Goal: Complete application form: Complete application form

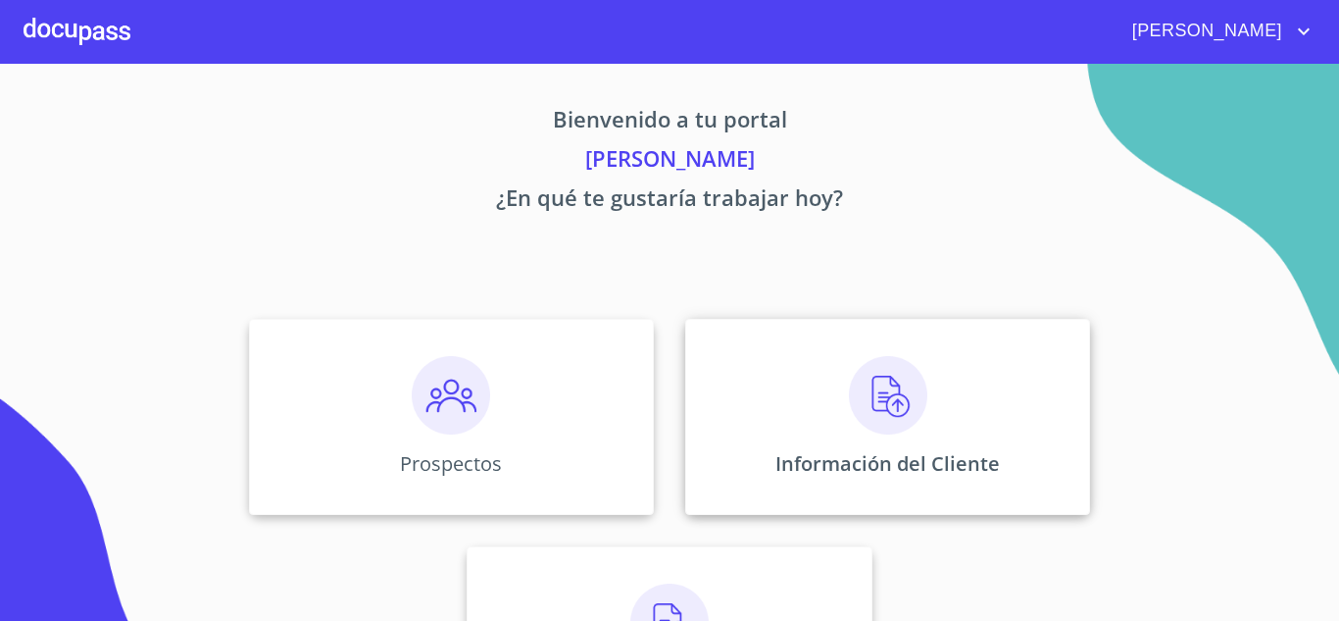
click at [880, 387] on img at bounding box center [888, 395] width 78 height 78
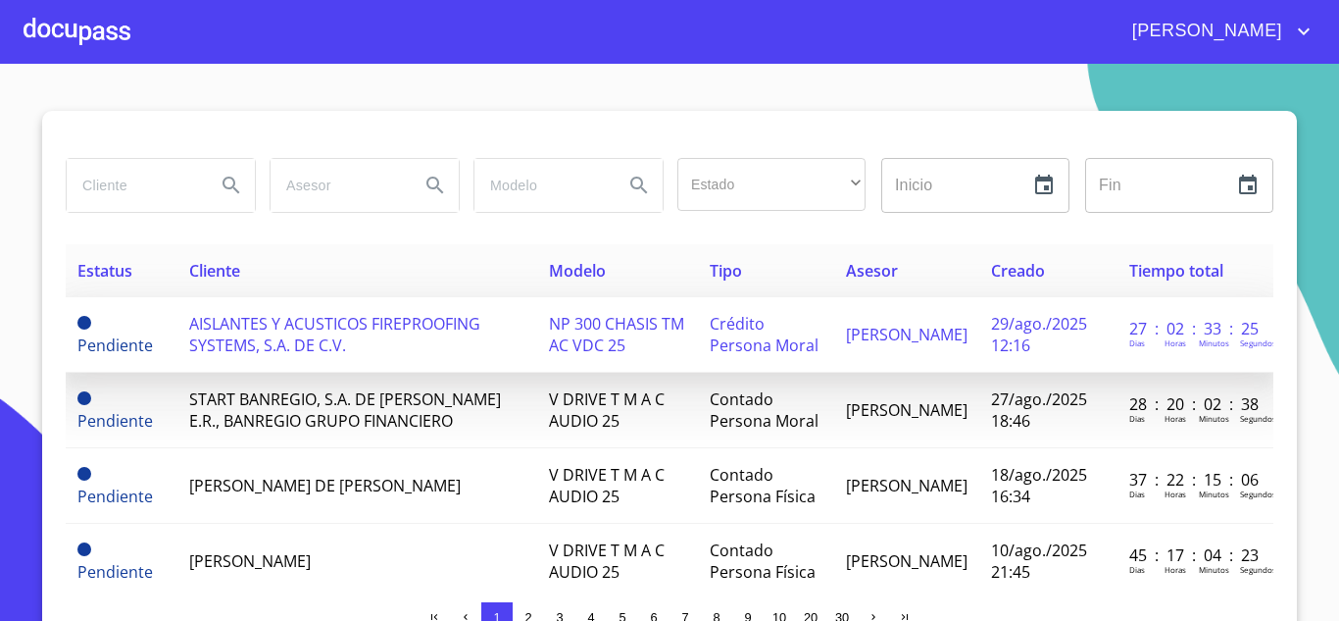
click at [319, 324] on span "AISLANTES Y ACUSTICOS FIREPROOFING SYSTEMS, S.A. DE C.V." at bounding box center [334, 334] width 291 height 43
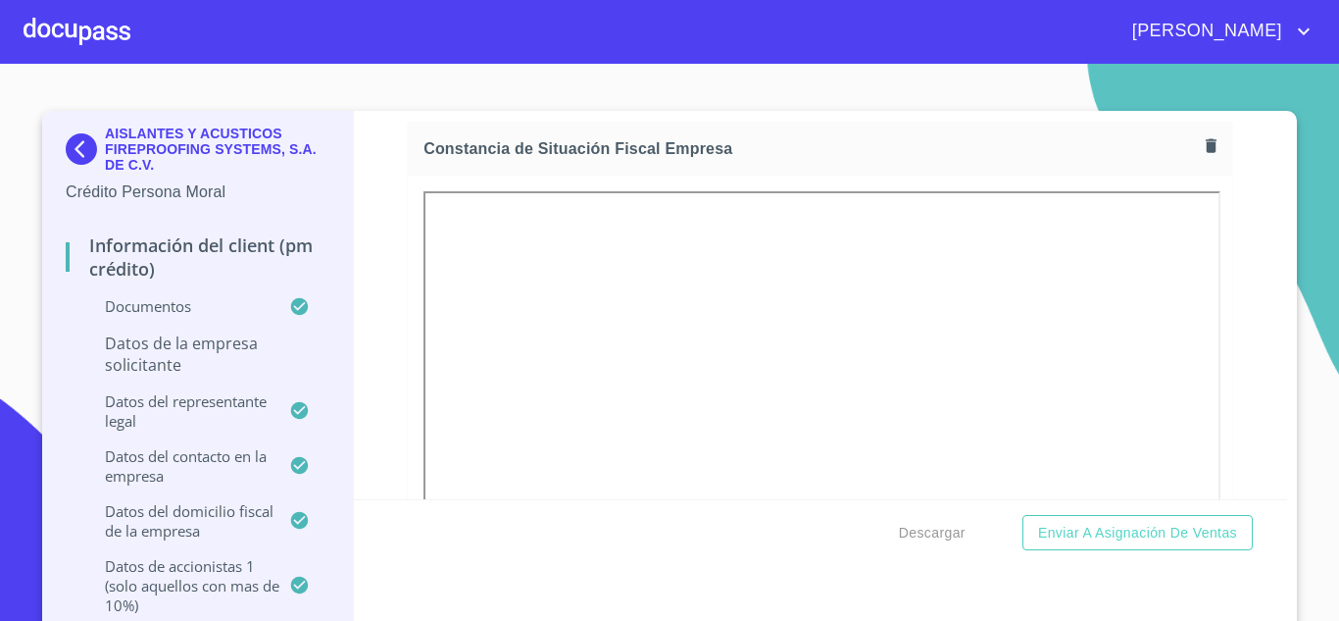
scroll to position [4417, 0]
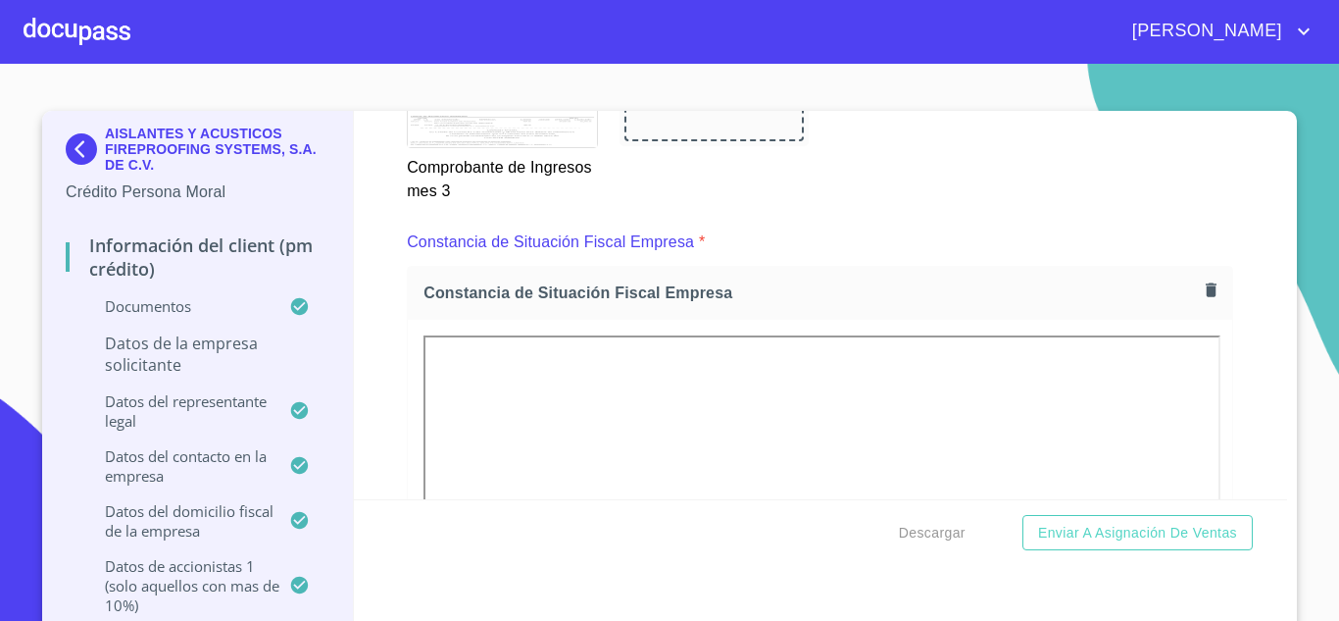
click at [1206, 289] on icon "button" at bounding box center [1211, 290] width 11 height 14
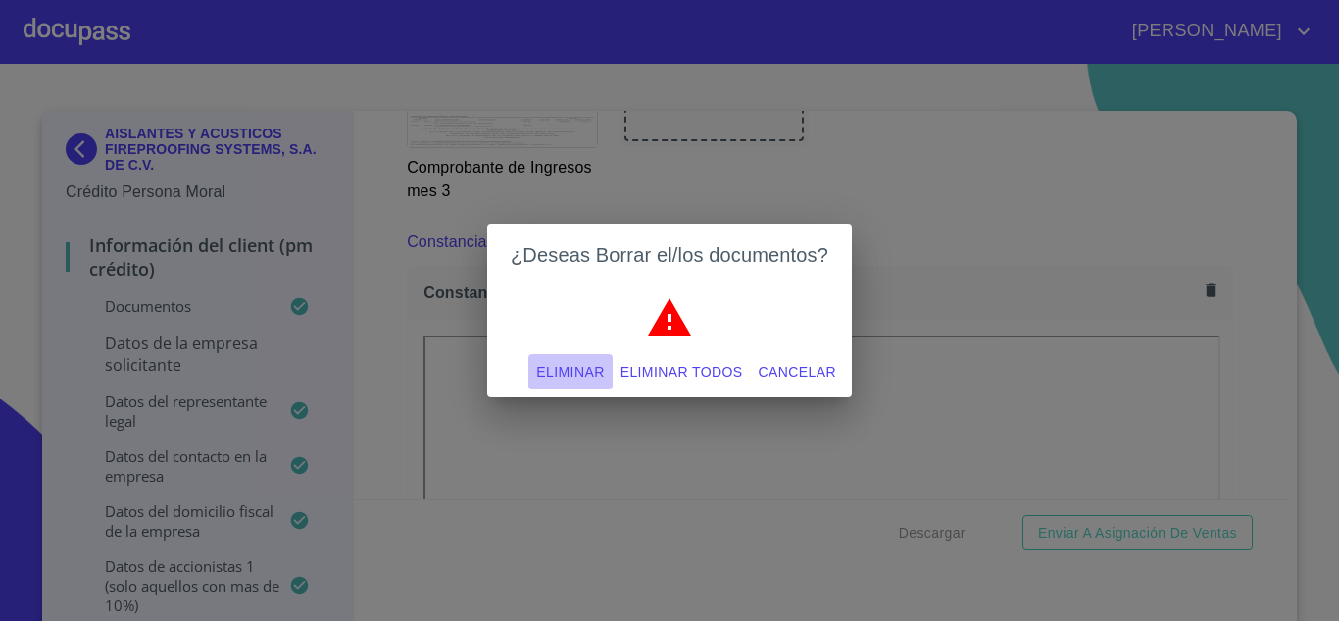
click at [574, 372] on span "Eliminar" at bounding box center [570, 372] width 68 height 25
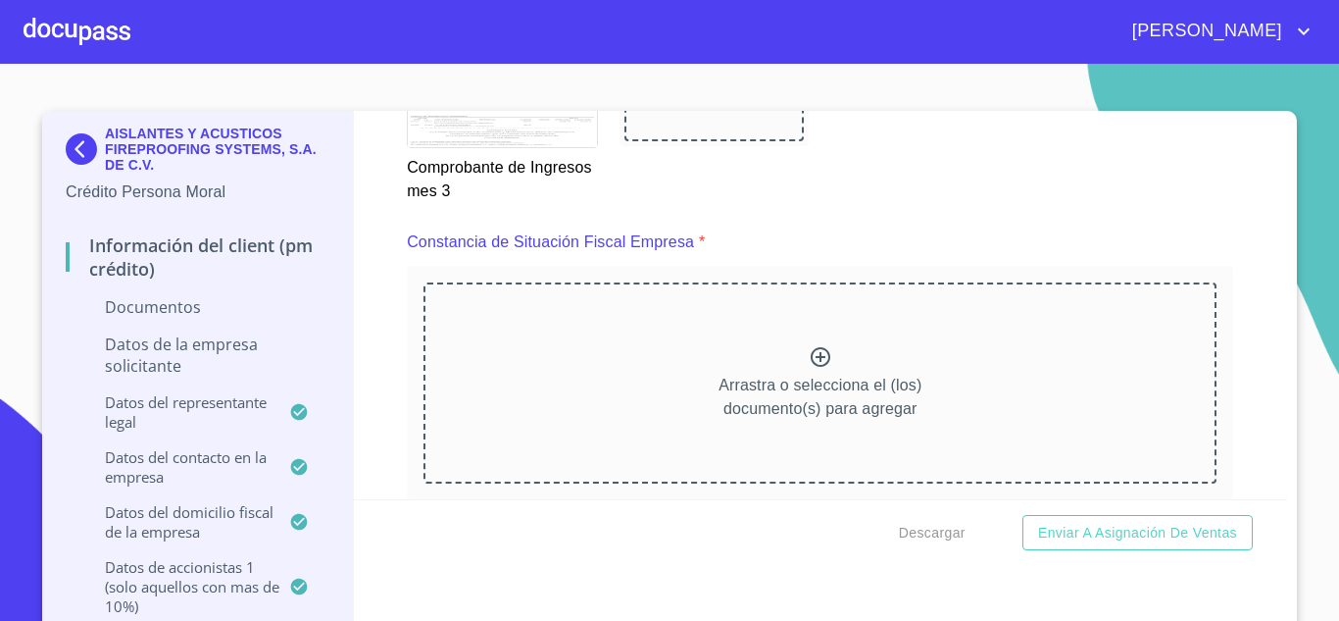
click at [811, 359] on icon at bounding box center [821, 357] width 20 height 20
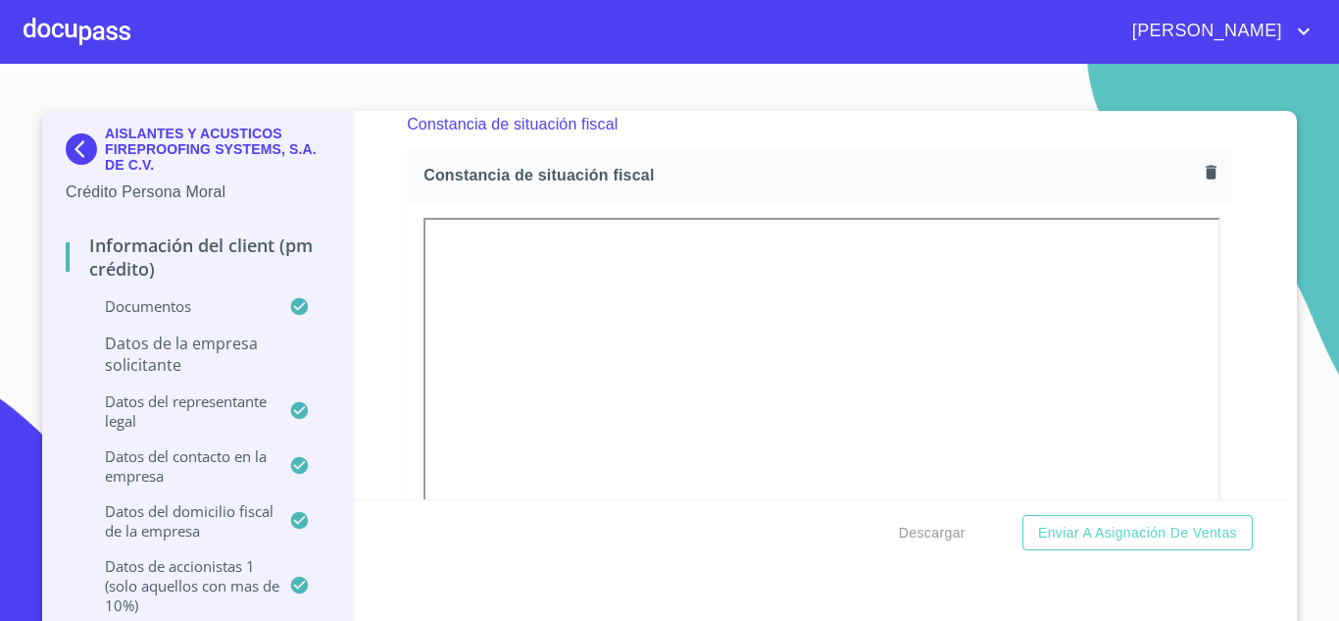
scroll to position [10456, 0]
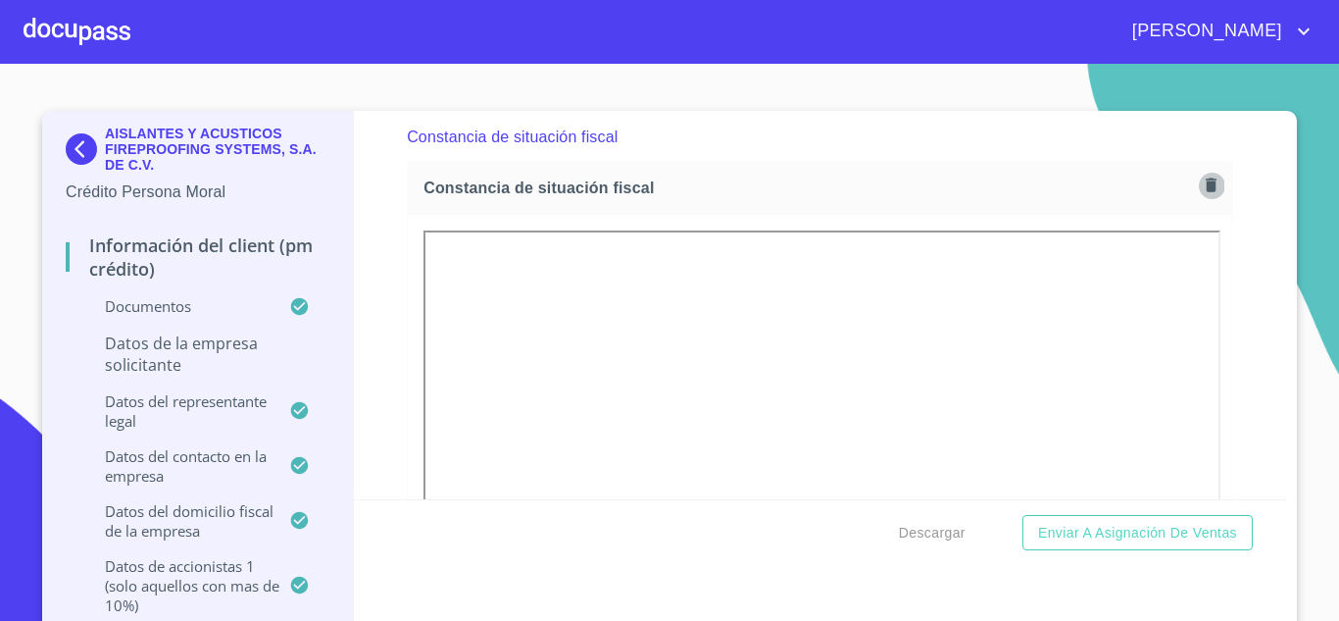
click at [1202, 184] on icon "button" at bounding box center [1211, 184] width 19 height 19
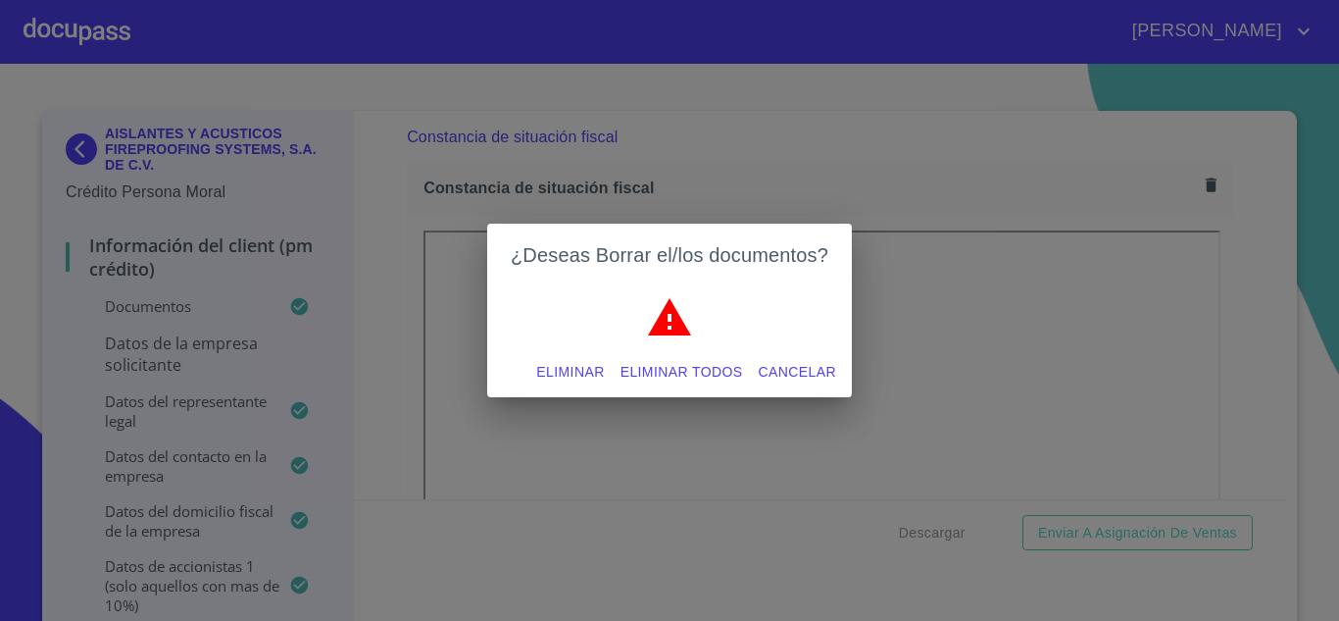
click at [570, 373] on span "Eliminar" at bounding box center [570, 372] width 68 height 25
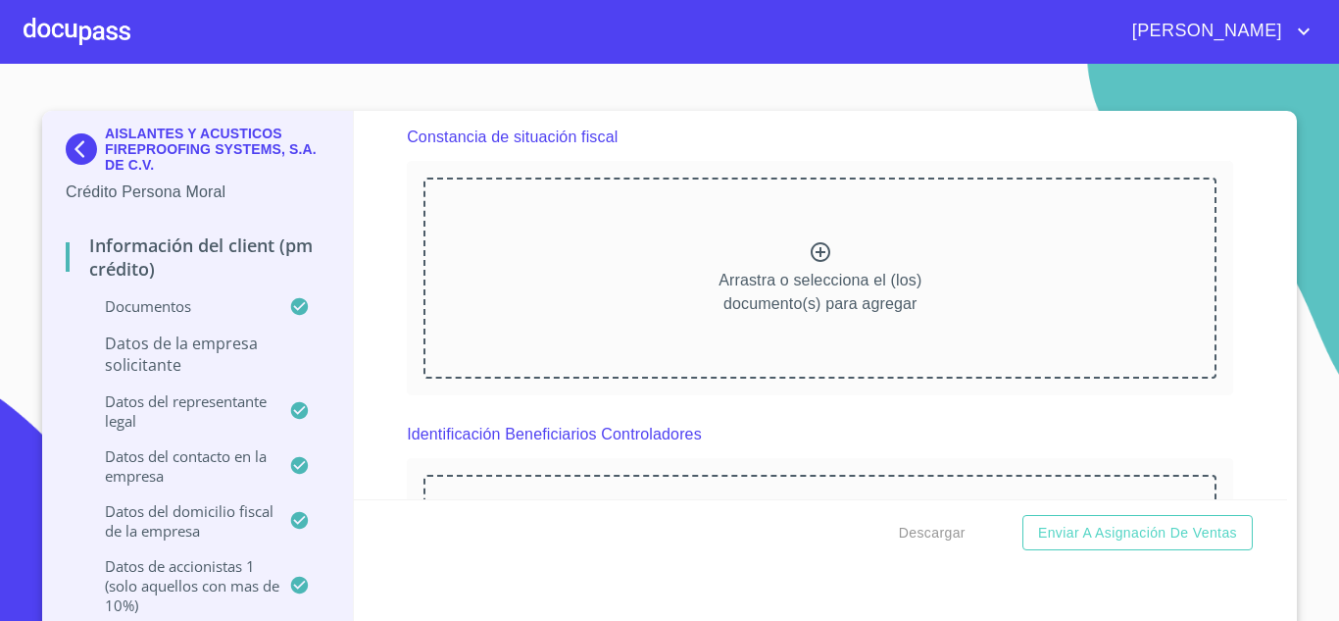
click at [811, 246] on icon at bounding box center [821, 252] width 24 height 24
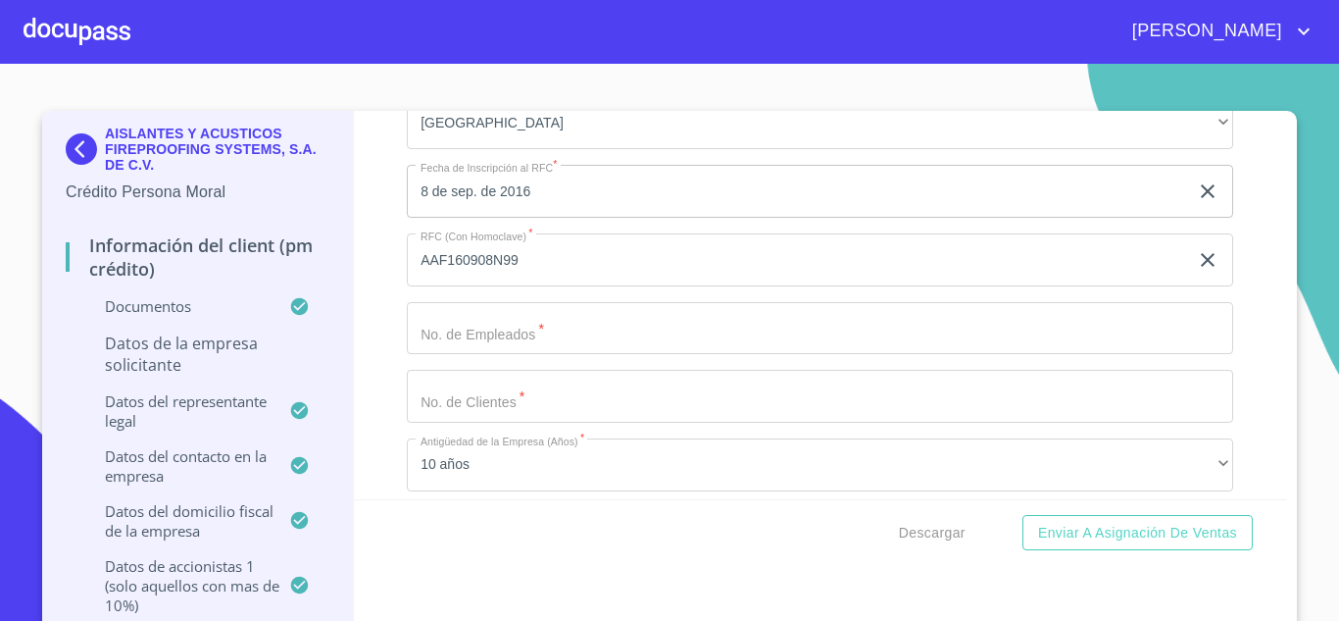
scroll to position [12848, 0]
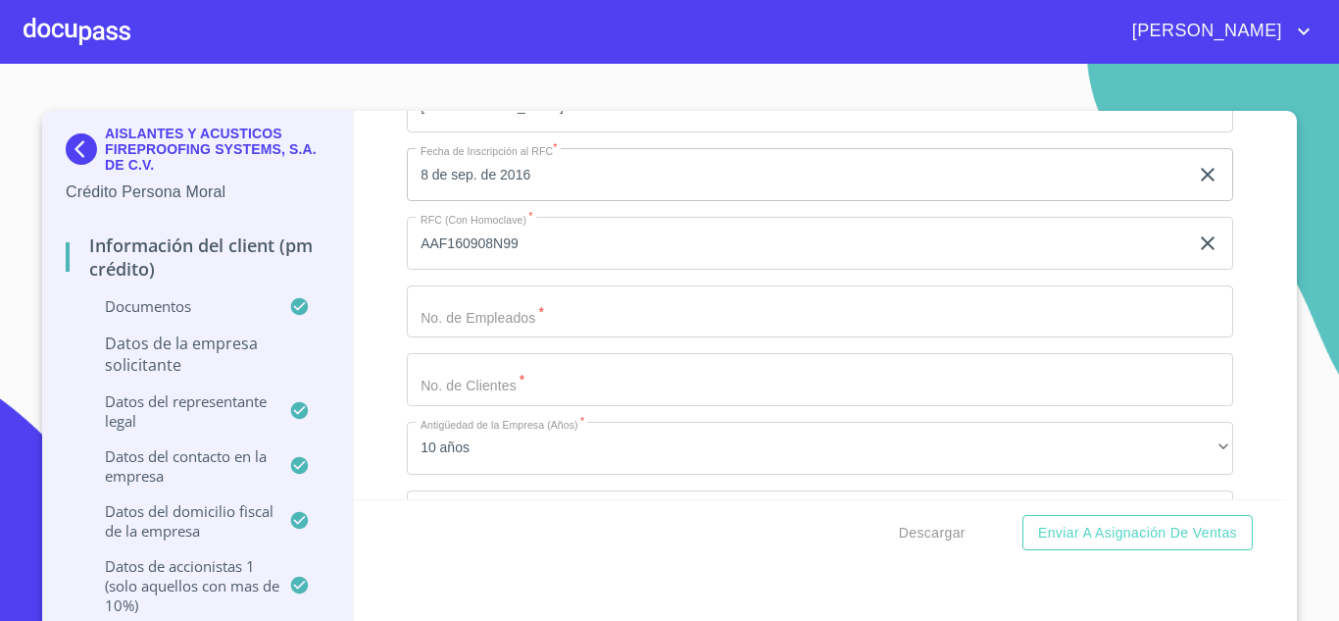
click at [572, 316] on input "Documento de identificación representante legal.   *" at bounding box center [820, 311] width 826 height 53
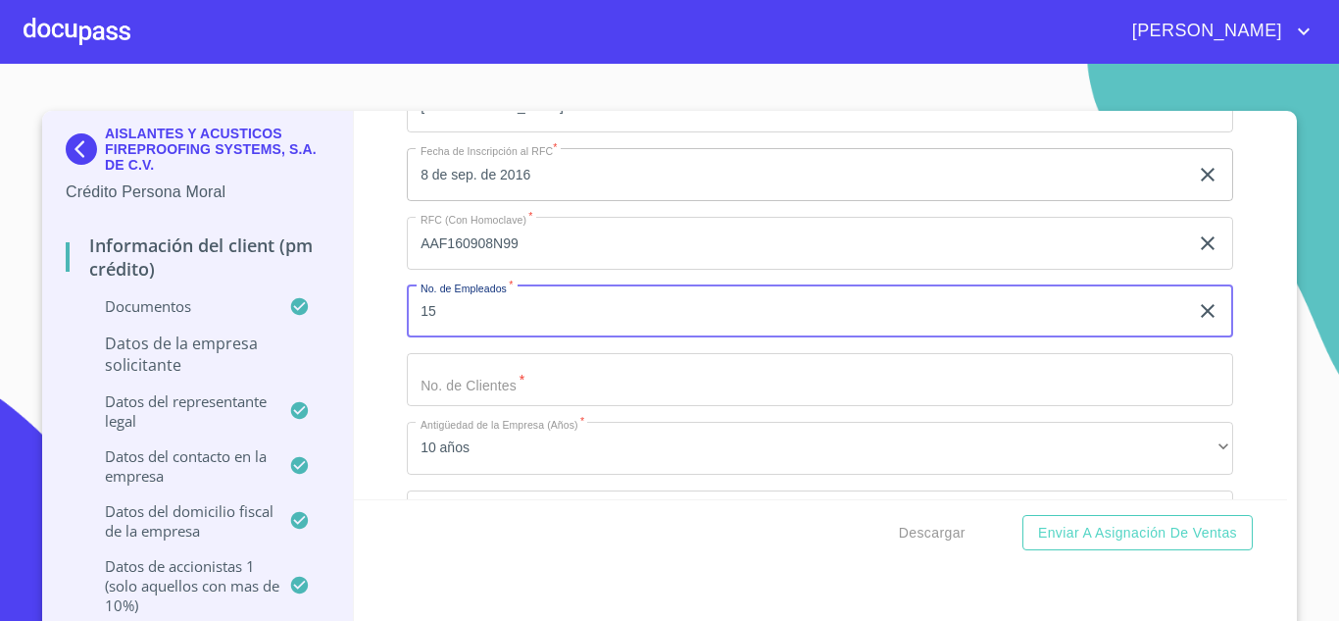
type input "15"
click at [532, 375] on input "Documento de identificación representante legal.   *" at bounding box center [820, 379] width 826 height 53
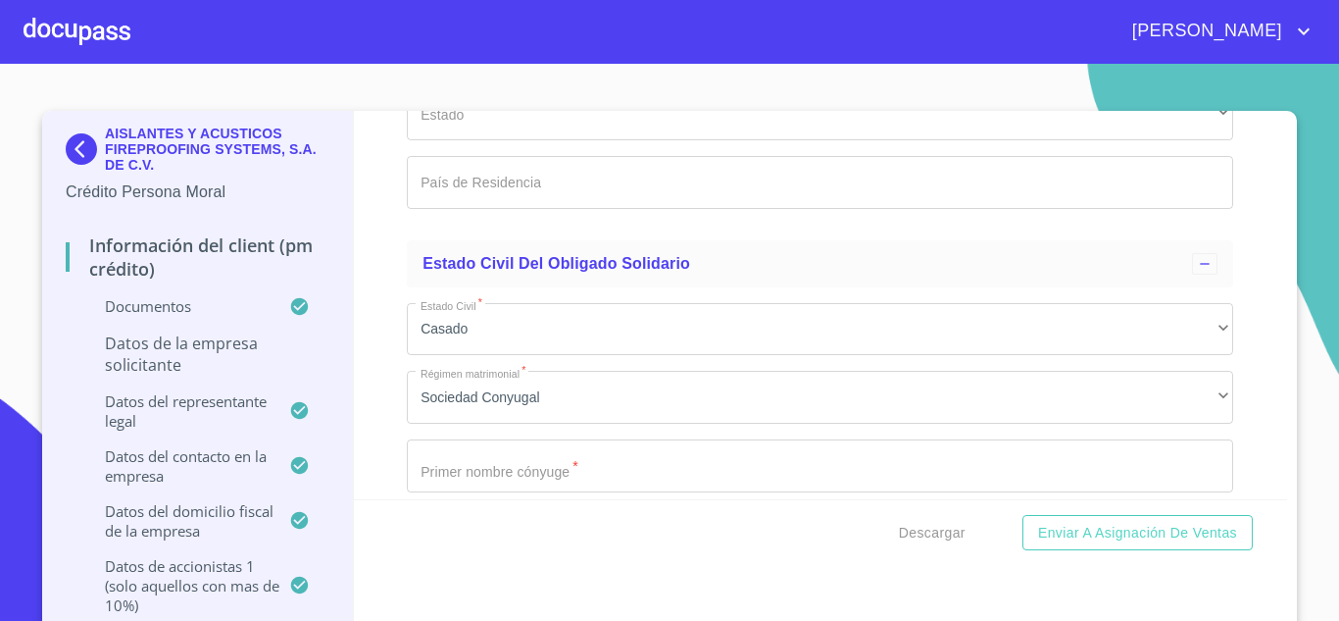
scroll to position [19476, 0]
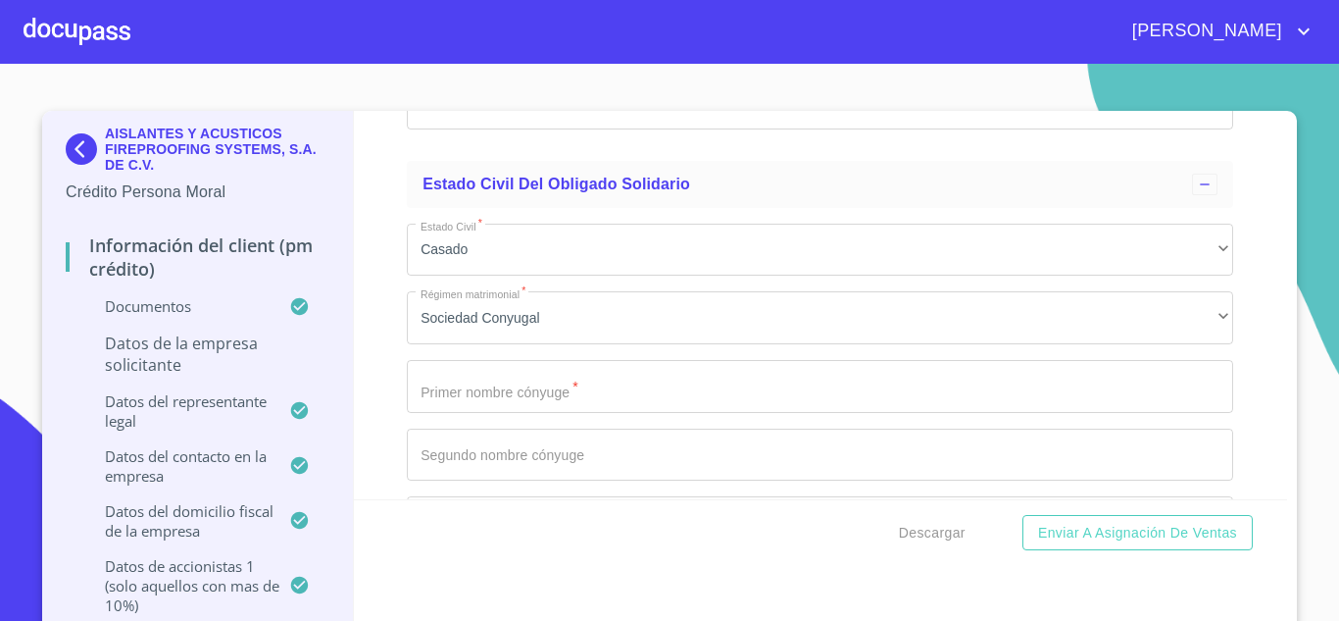
type input "15"
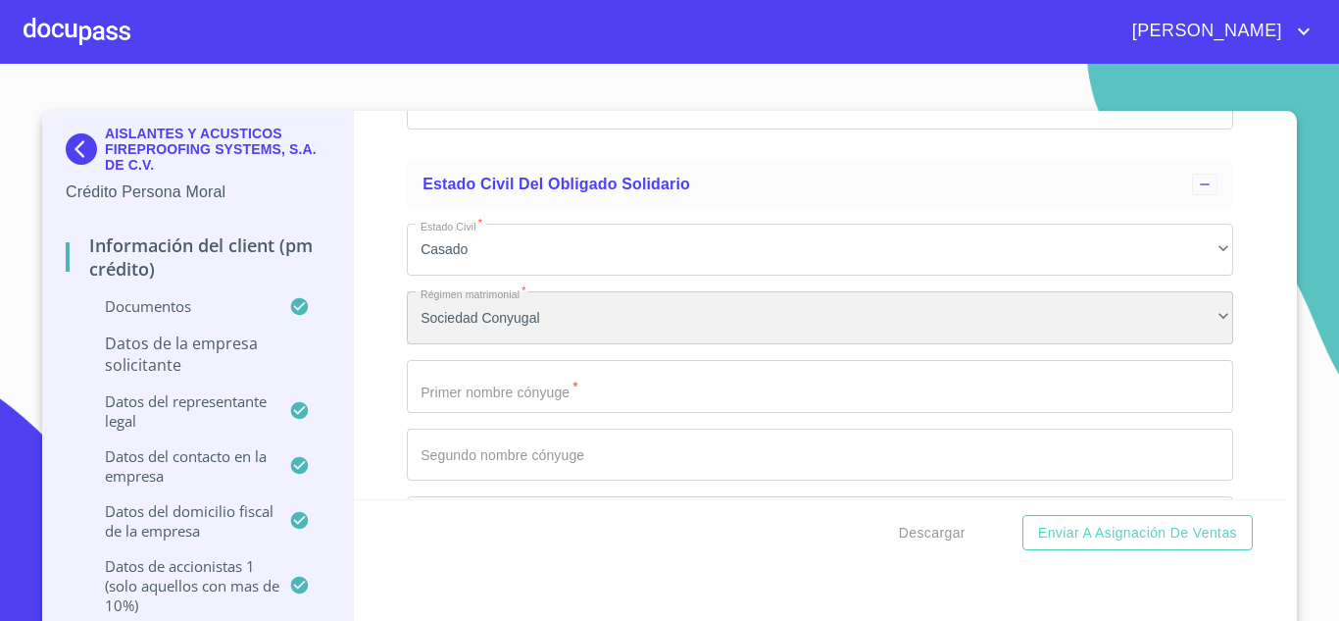
click at [538, 319] on div "Sociedad Conyugal" at bounding box center [820, 317] width 826 height 53
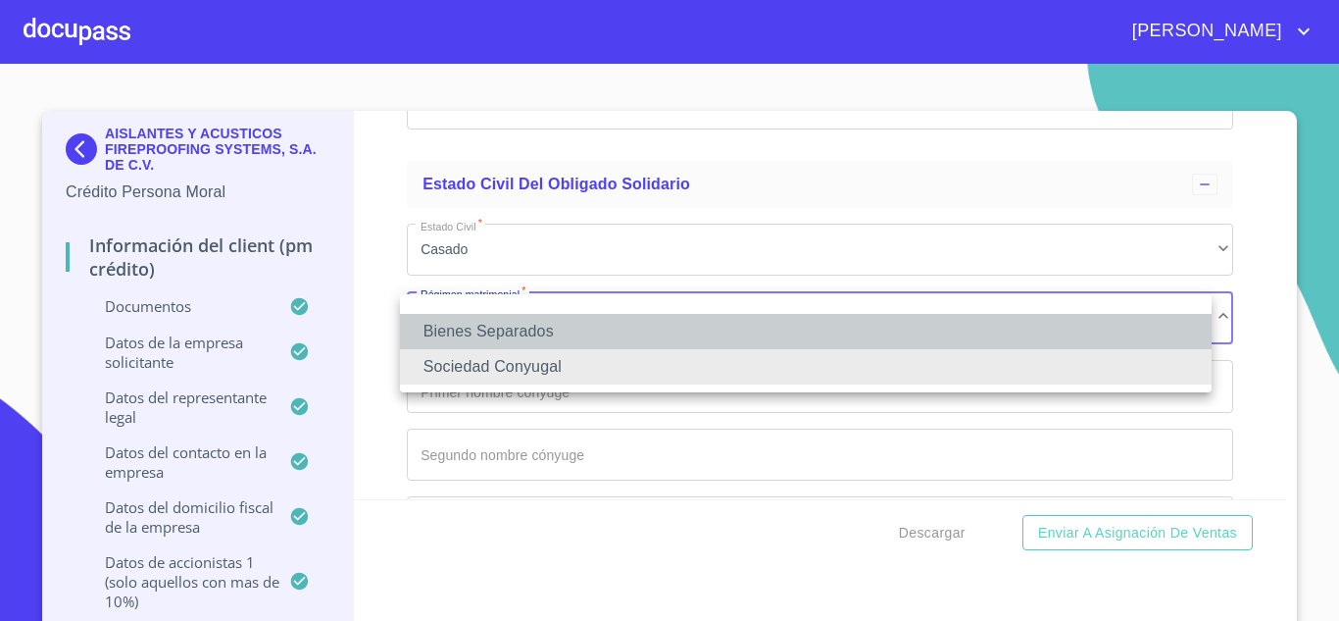
click at [538, 319] on li "Bienes Separados" at bounding box center [806, 331] width 812 height 35
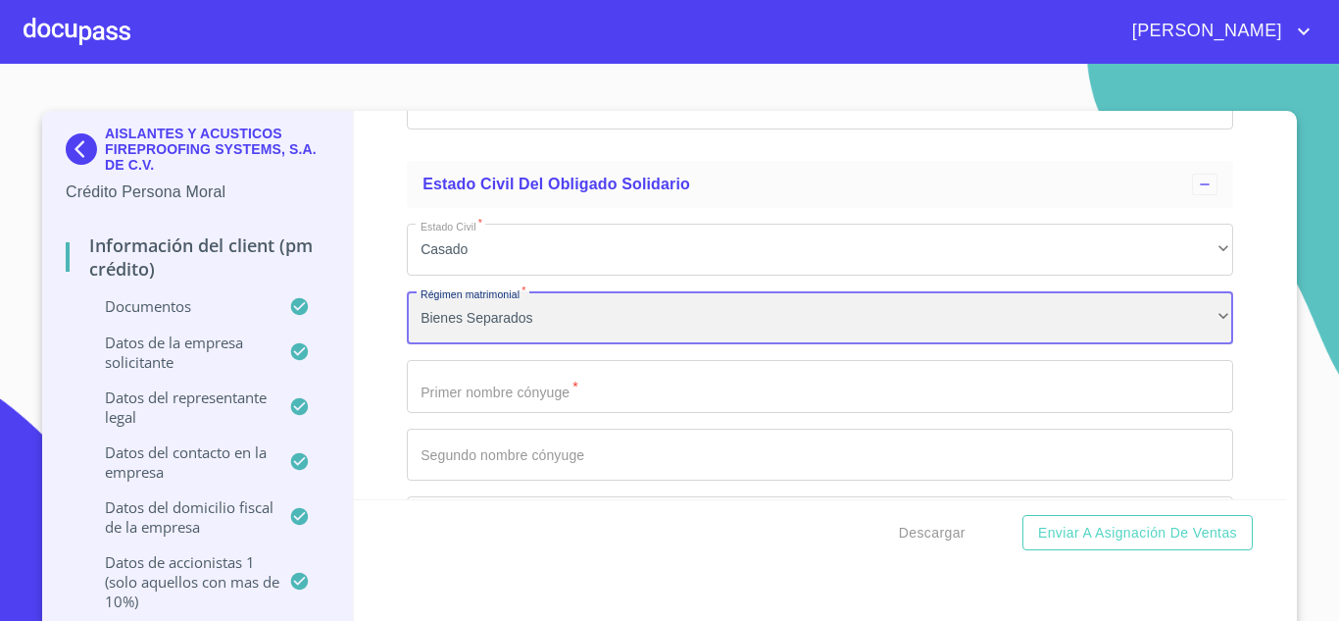
click at [538, 319] on div "Bienes Separados" at bounding box center [820, 317] width 826 height 53
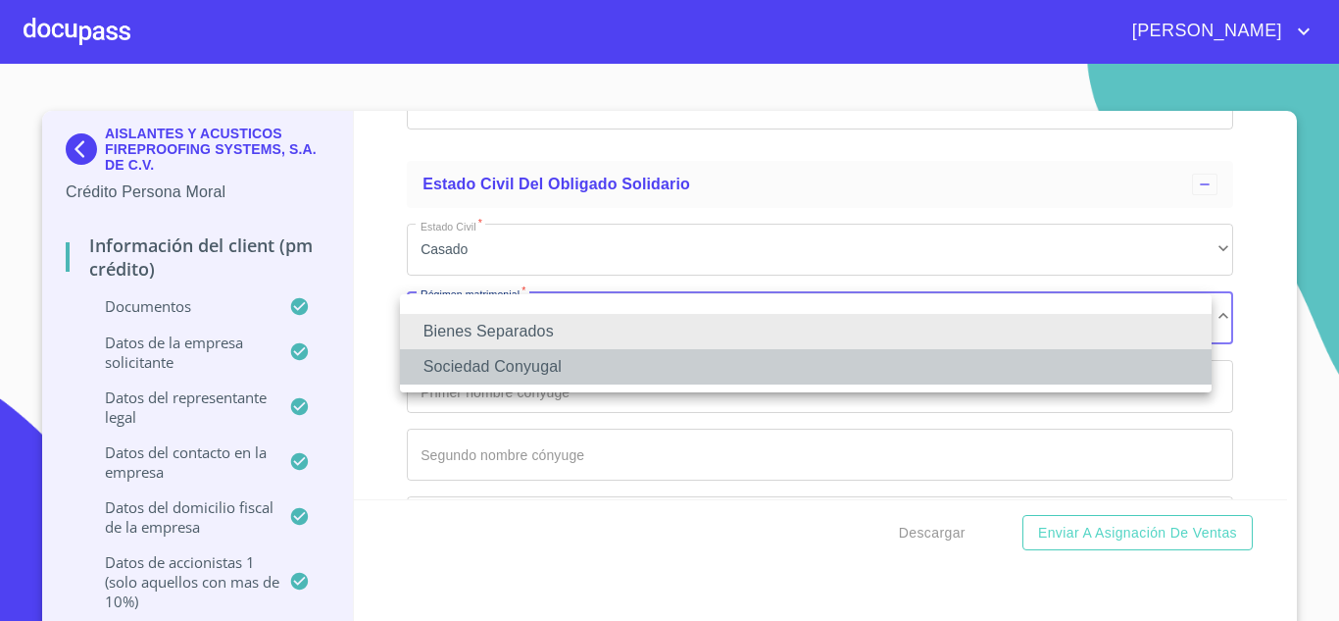
click at [533, 363] on li "Sociedad Conyugal" at bounding box center [806, 366] width 812 height 35
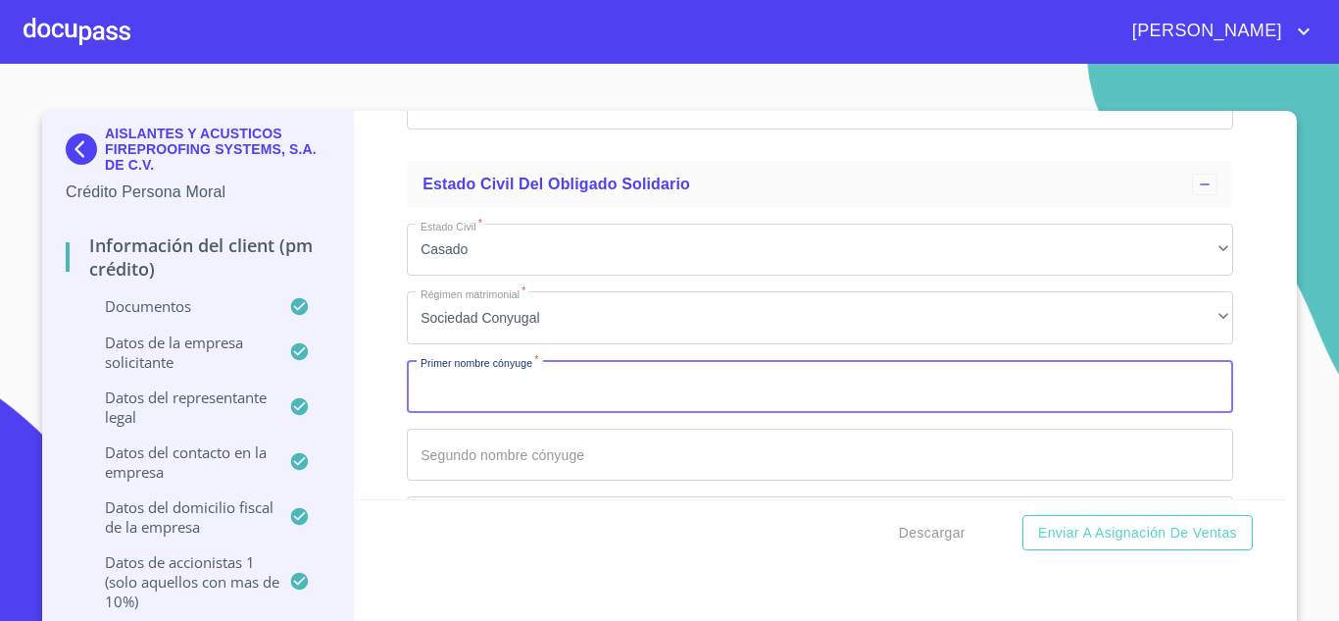
click at [579, 398] on input "Documento de identificación representante legal.   *" at bounding box center [820, 386] width 826 height 53
type input "[PERSON_NAME]"
click at [534, 453] on input "Documento de identificación representante legal.   *" at bounding box center [820, 454] width 826 height 53
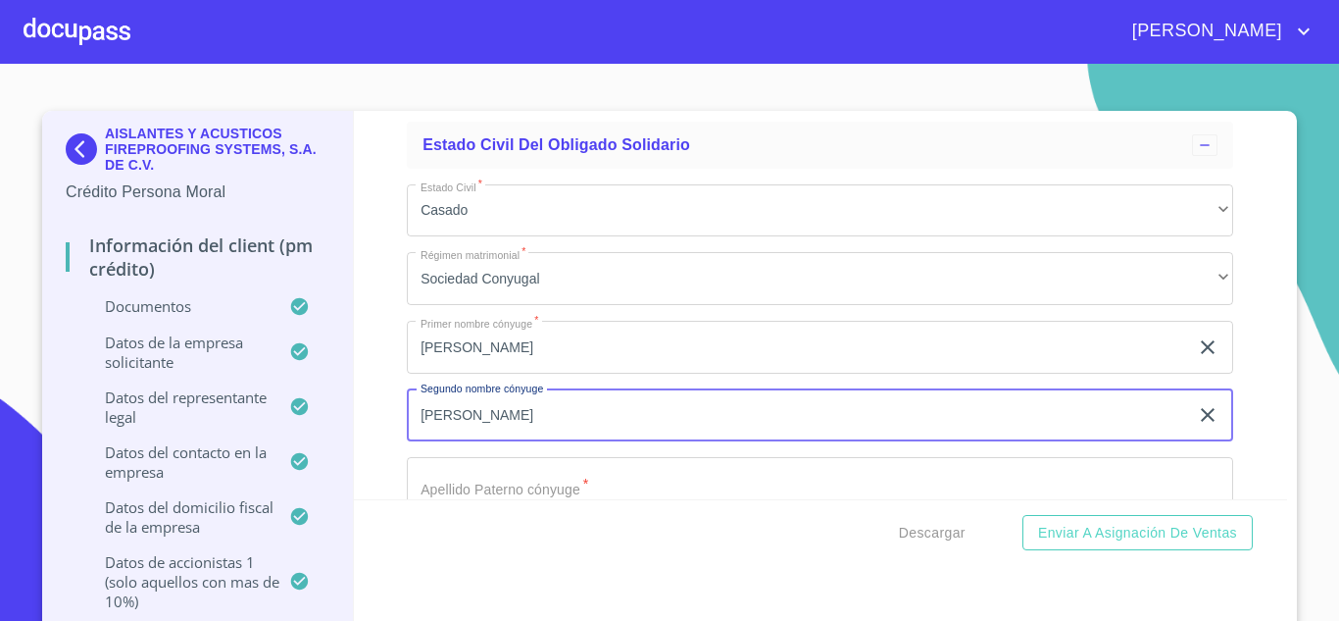
scroll to position [19685, 0]
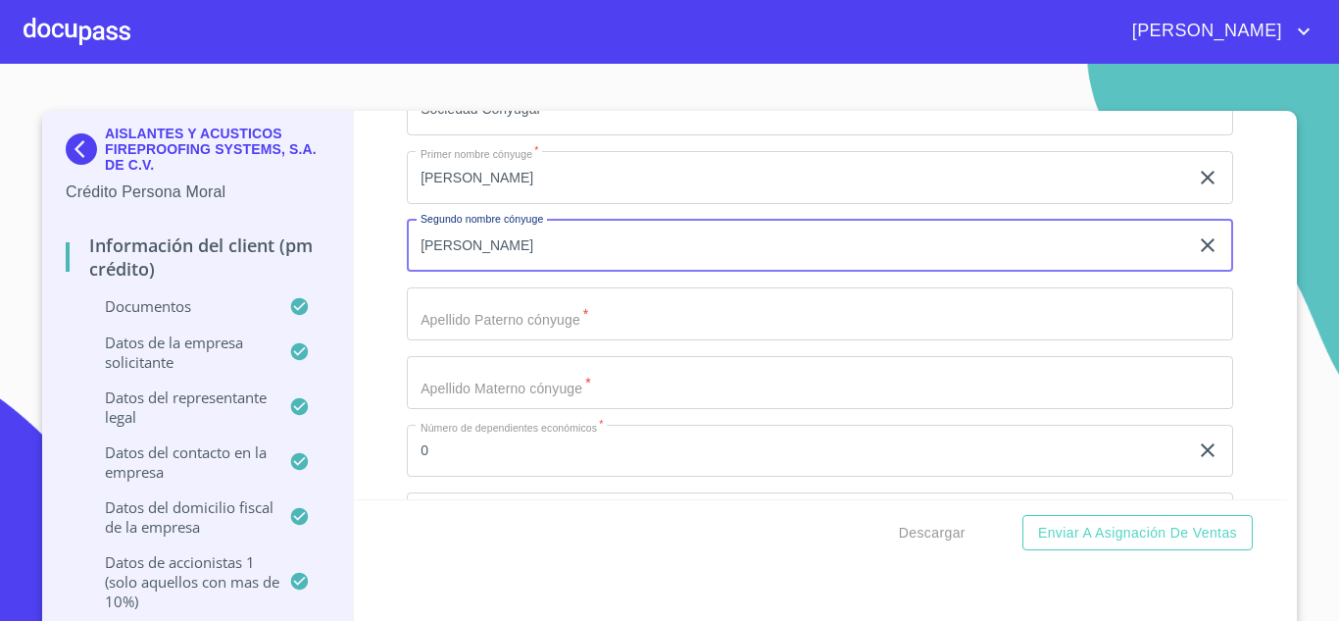
type input "[PERSON_NAME]"
click at [605, 328] on input "Documento de identificación representante legal.   *" at bounding box center [820, 313] width 826 height 53
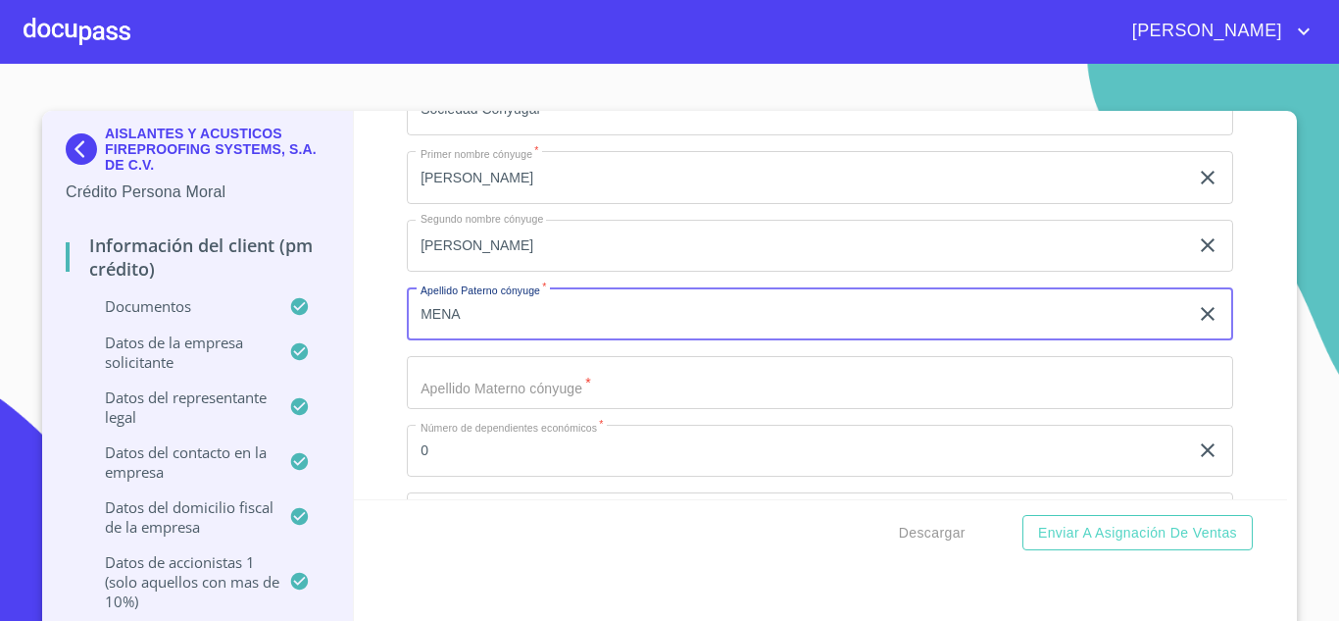
type input "MENA"
click at [575, 388] on input "Documento de identificación representante legal.   *" at bounding box center [820, 382] width 826 height 53
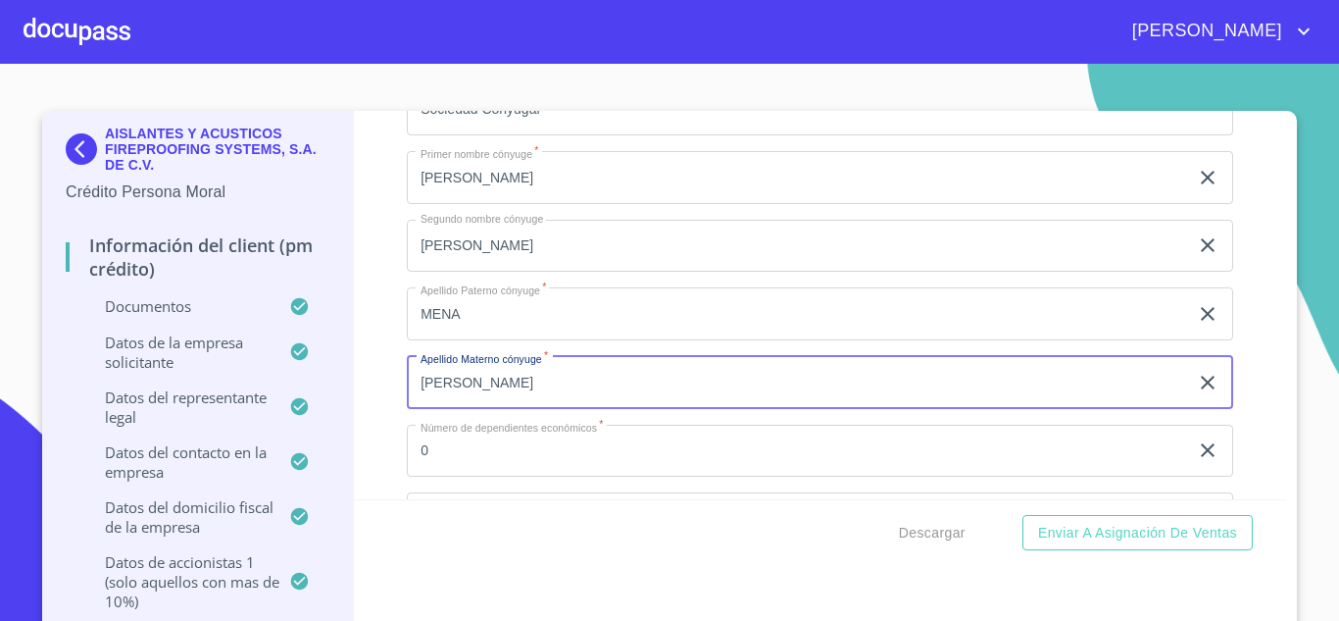
type input "[PERSON_NAME]"
click at [592, 436] on input "0" at bounding box center [797, 450] width 781 height 53
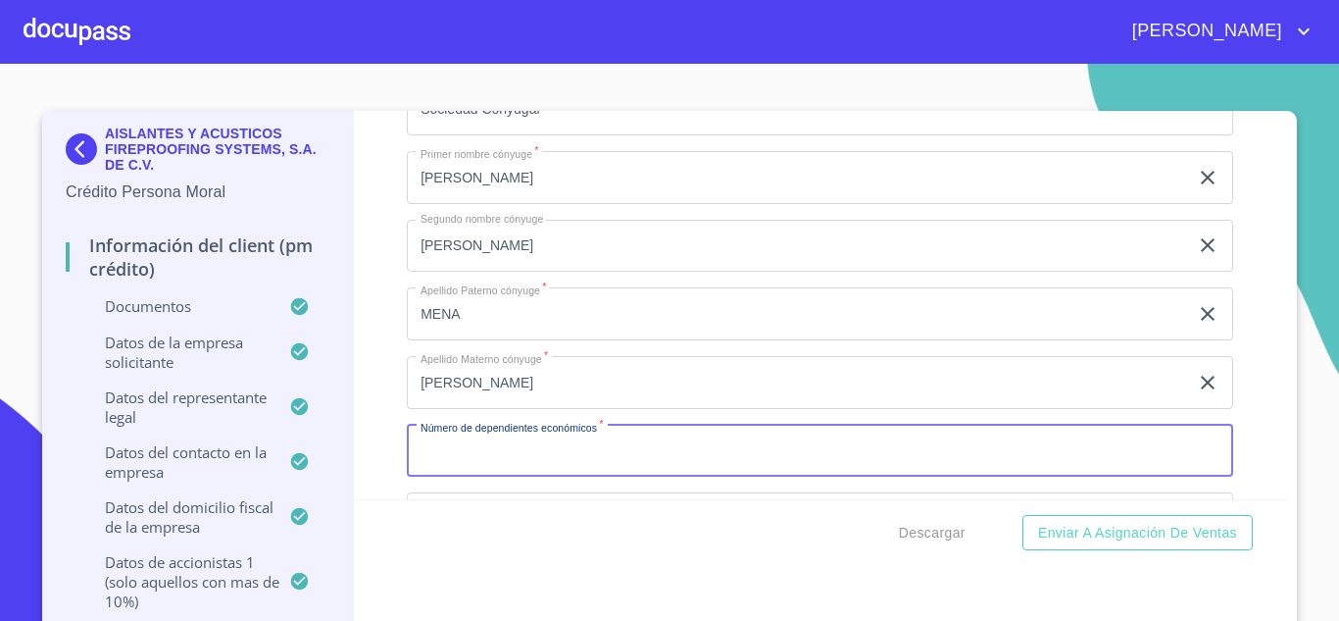
type input "0"
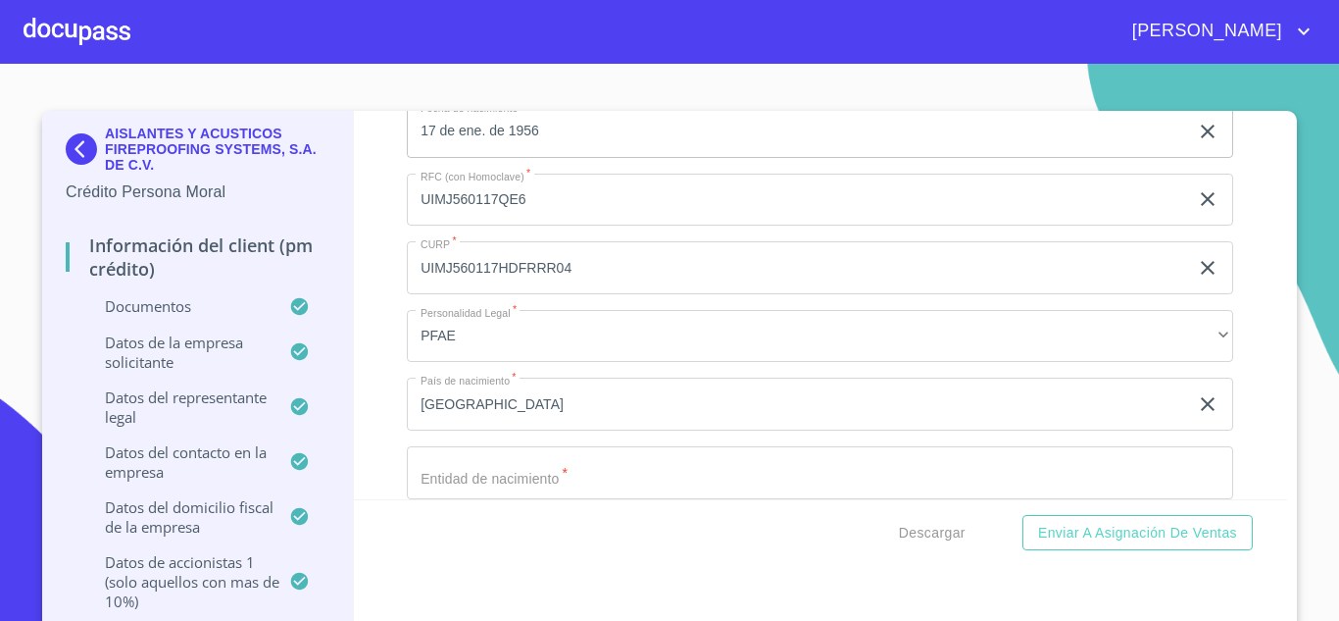
scroll to position [20600, 0]
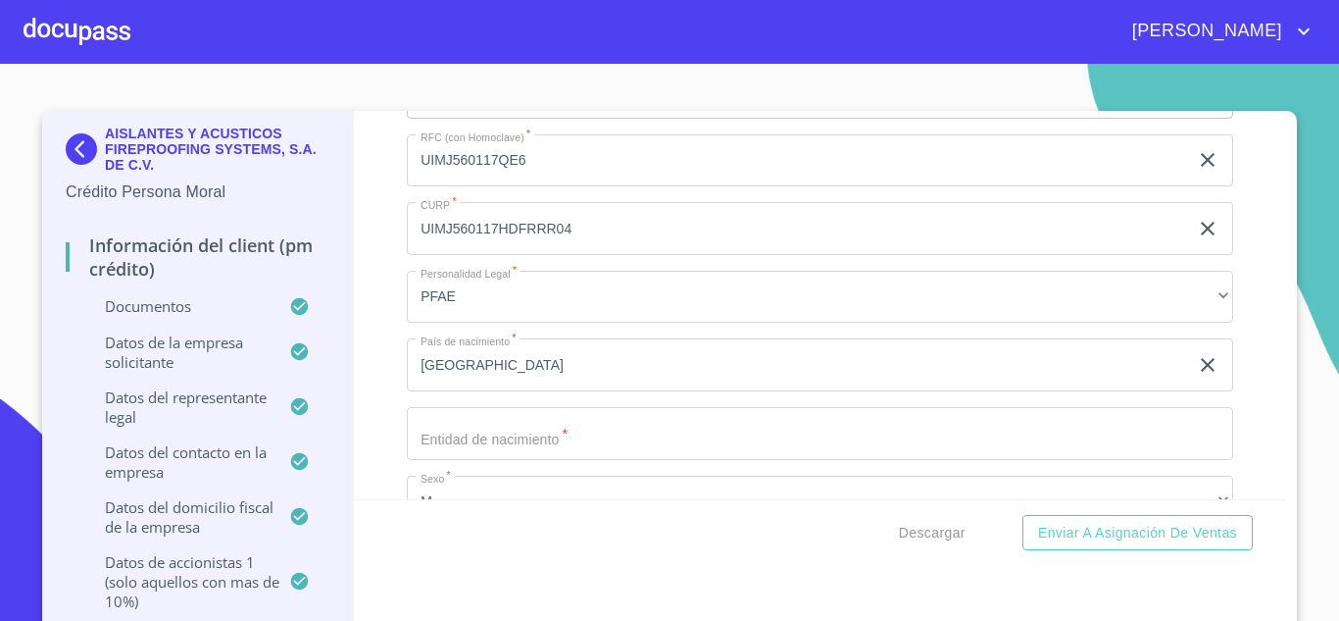
click at [511, 368] on input "[GEOGRAPHIC_DATA]" at bounding box center [797, 364] width 781 height 53
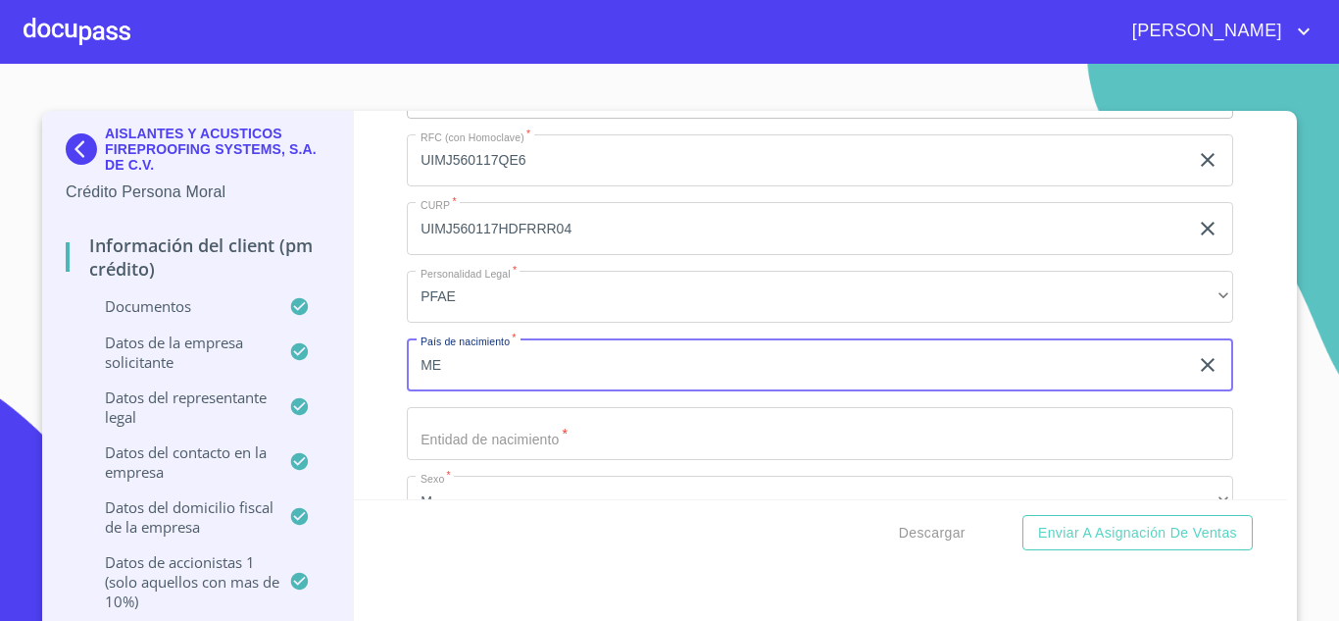
type input "M"
type input "[GEOGRAPHIC_DATA]"
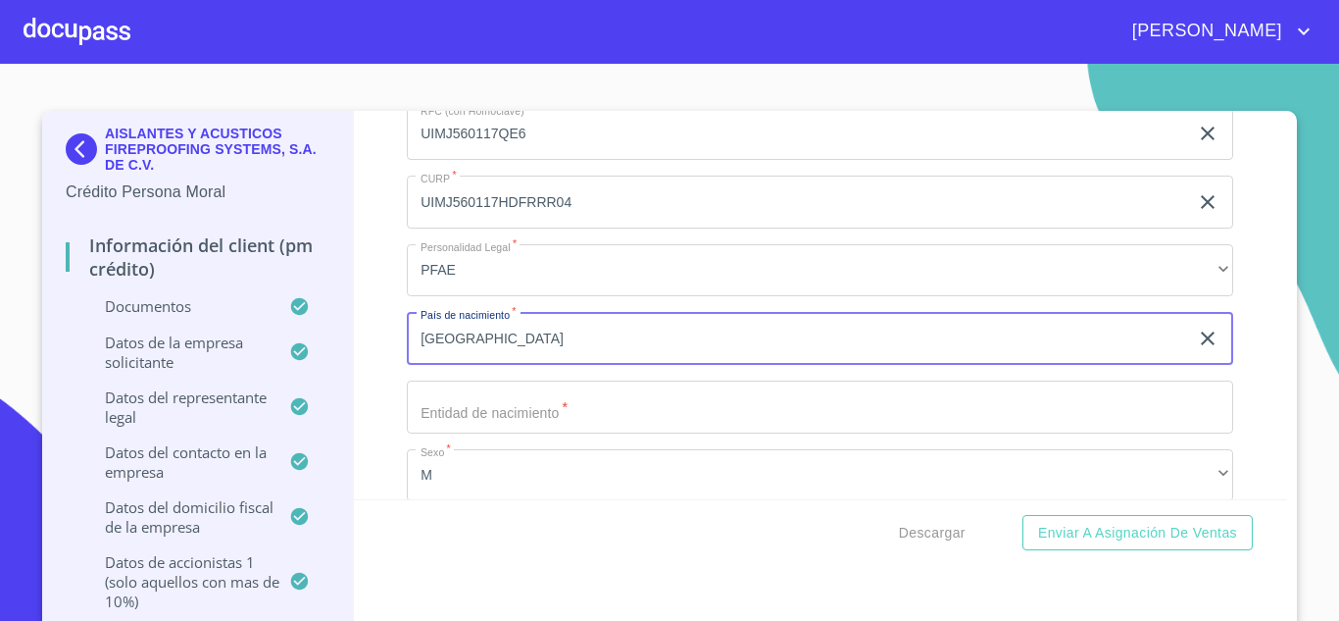
scroll to position [20639, 0]
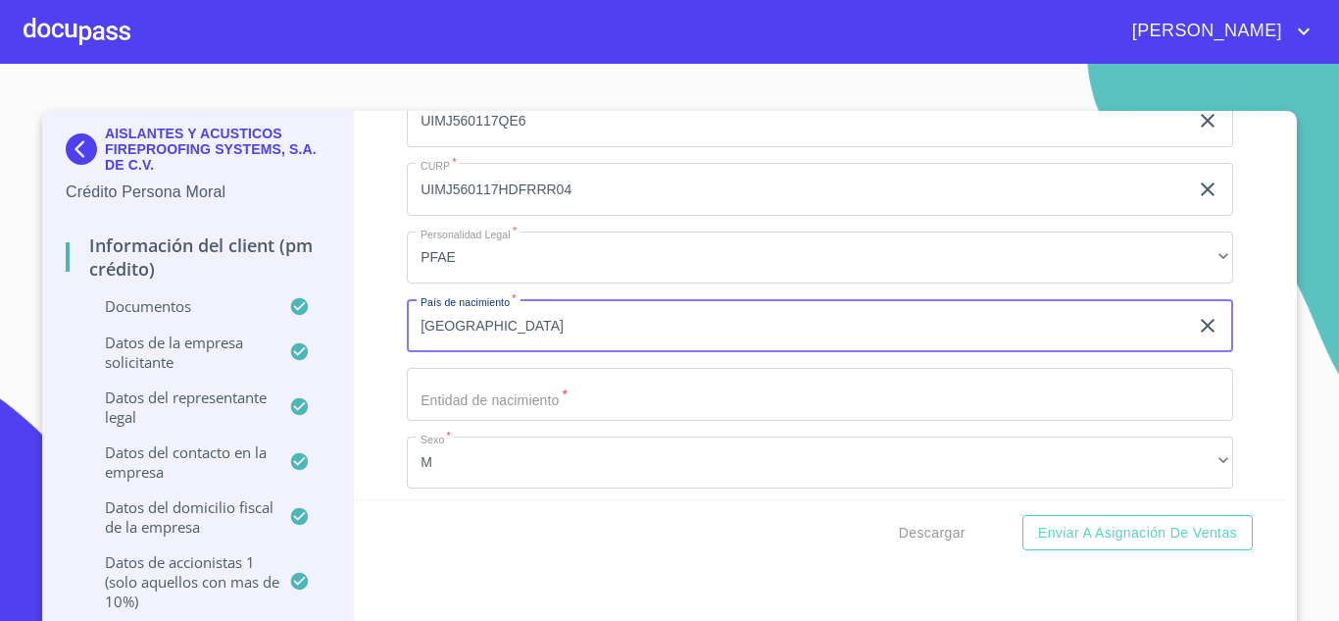
click at [459, 399] on input "Documento de identificación representante legal.   *" at bounding box center [820, 394] width 826 height 53
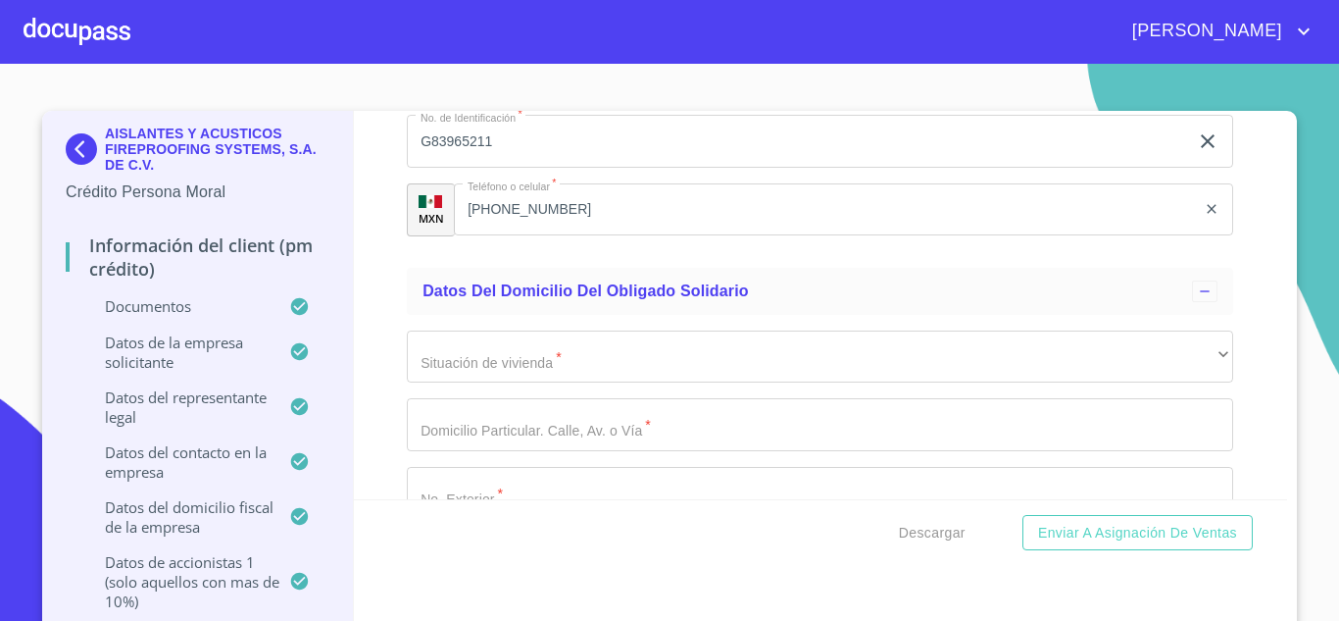
scroll to position [21136, 0]
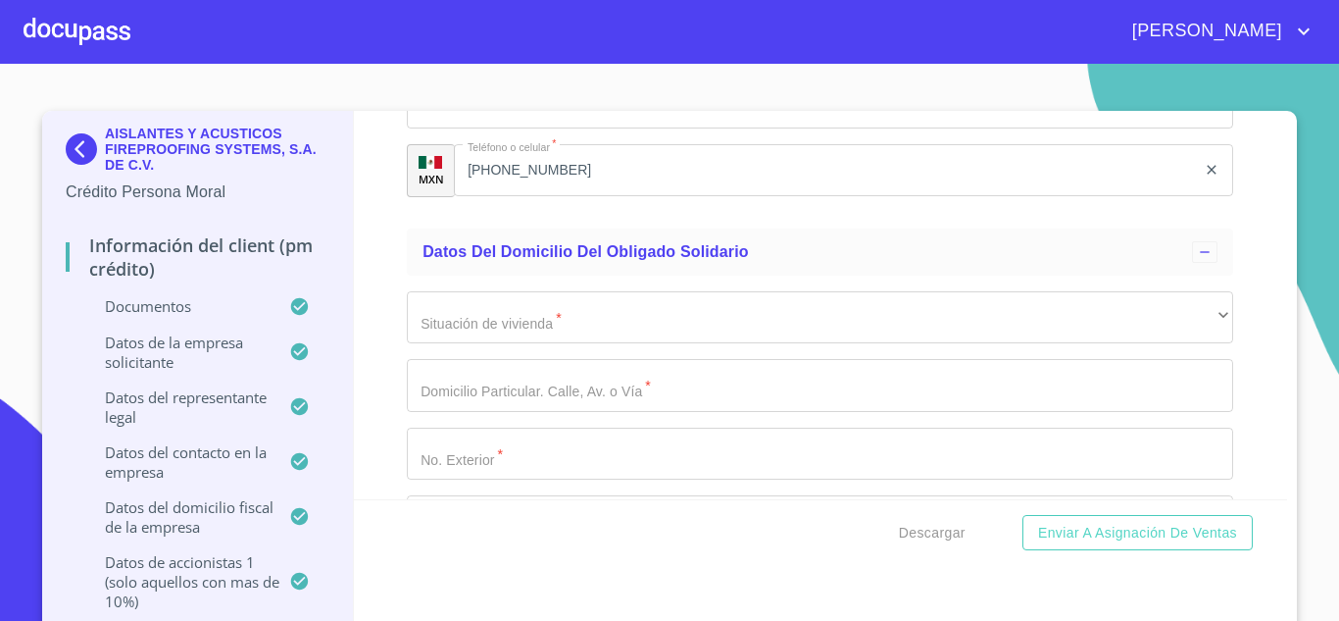
type input "[GEOGRAPHIC_DATA]"
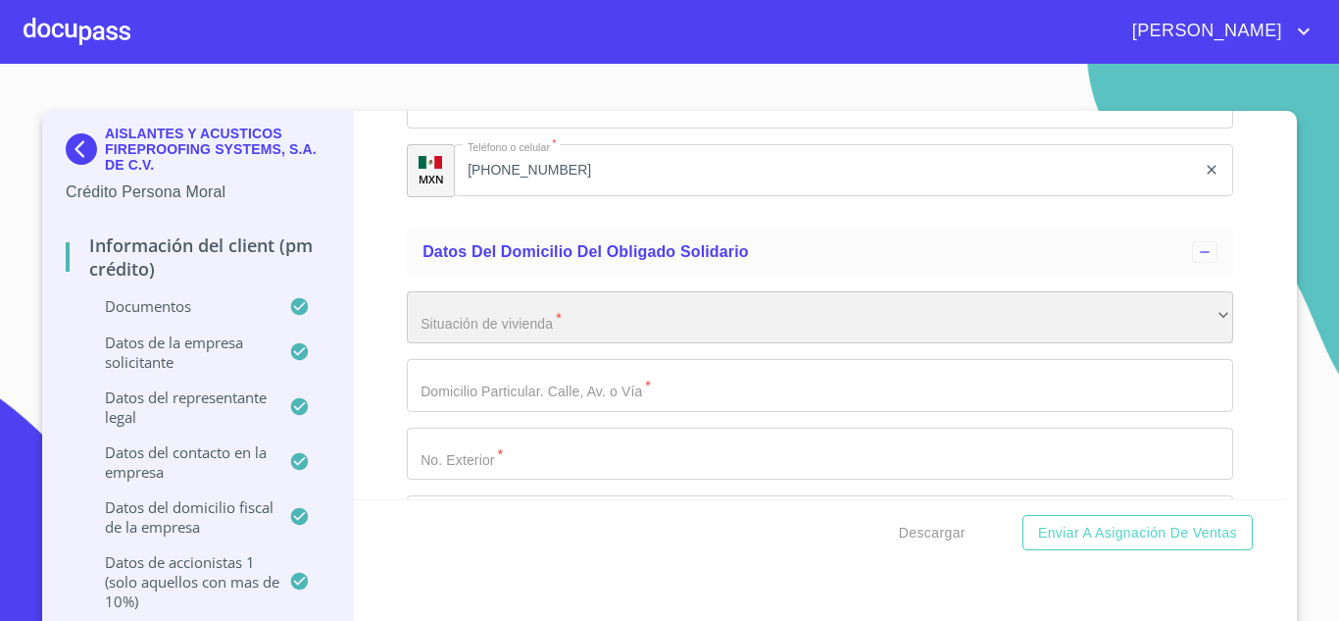
click at [592, 316] on div "​" at bounding box center [820, 317] width 826 height 53
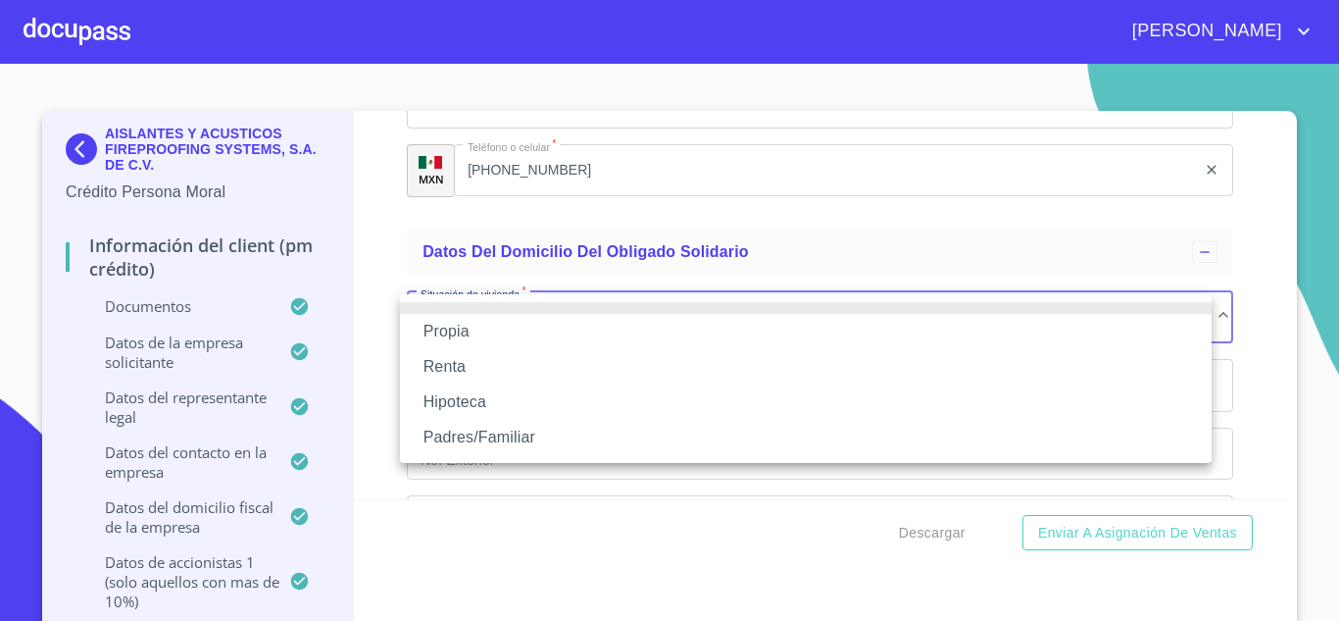
click at [957, 253] on div at bounding box center [669, 310] width 1339 height 621
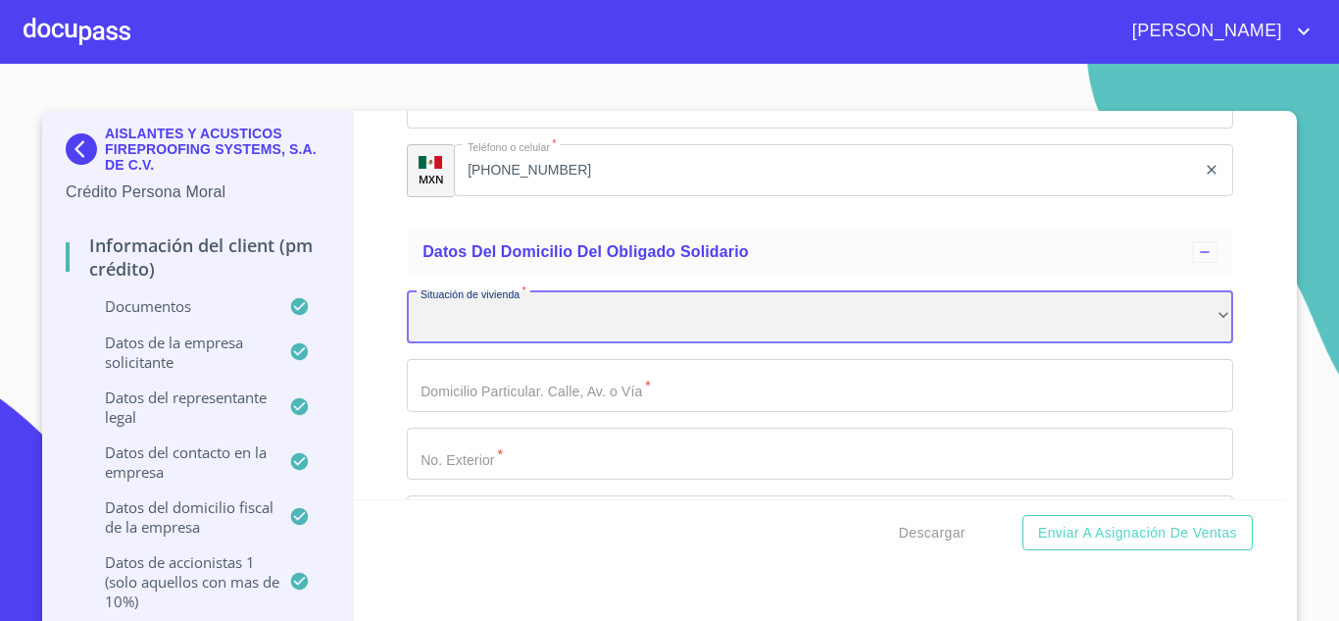
click at [585, 323] on div "​" at bounding box center [820, 317] width 826 height 53
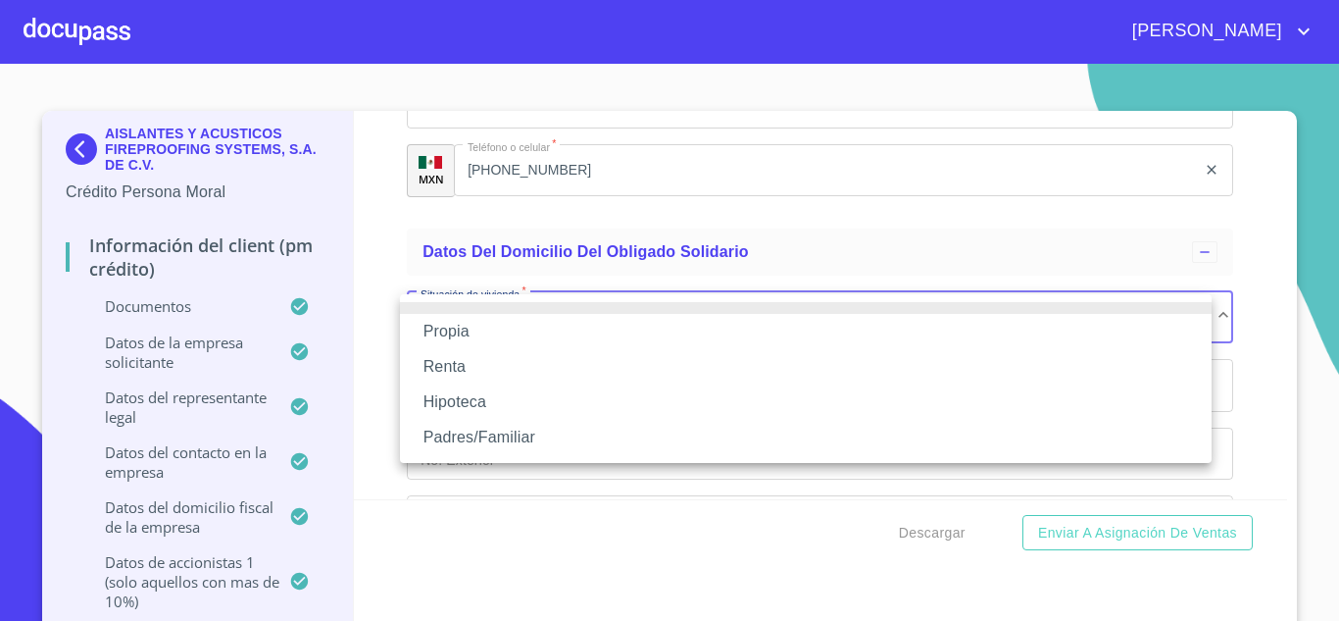
click at [460, 333] on li "Propia" at bounding box center [806, 331] width 812 height 35
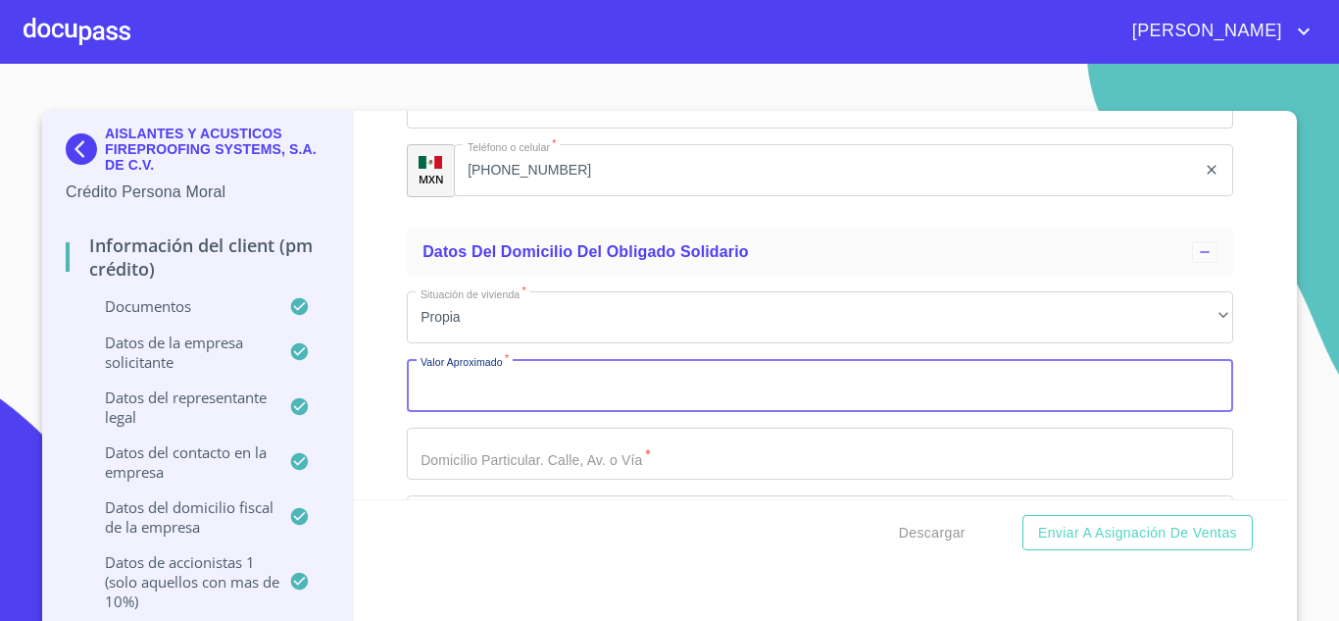
click at [671, 389] on input "Documento de identificación representante legal.   *" at bounding box center [820, 385] width 826 height 53
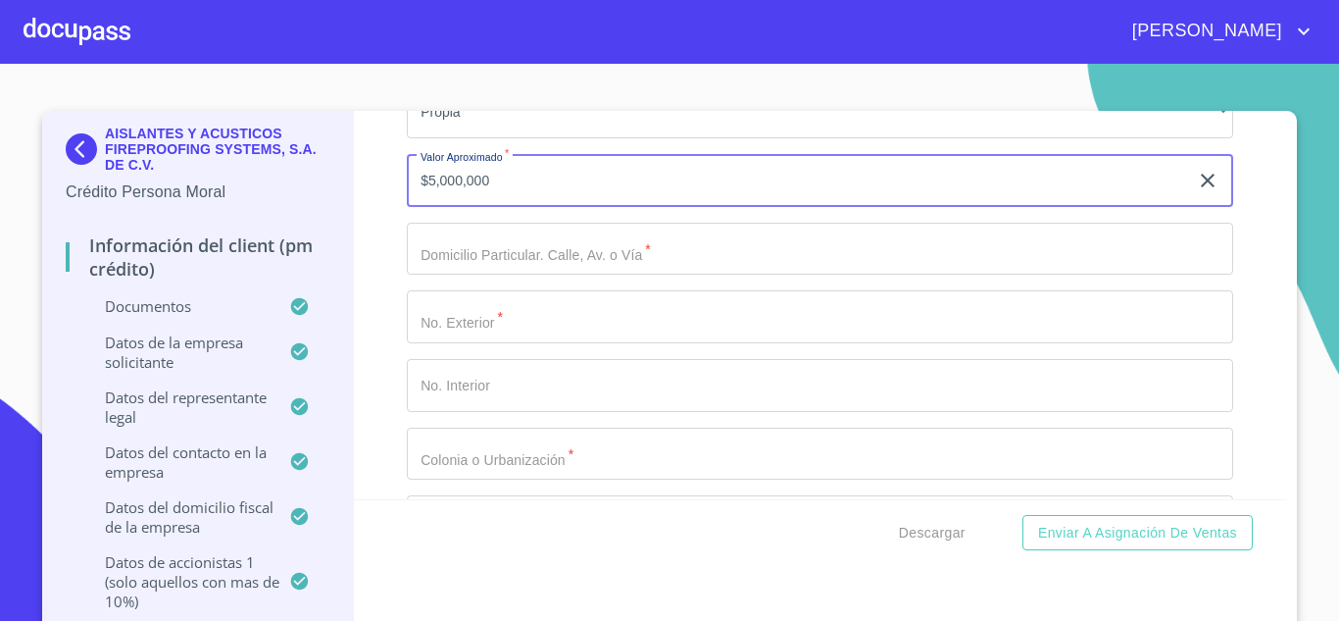
scroll to position [21358, 0]
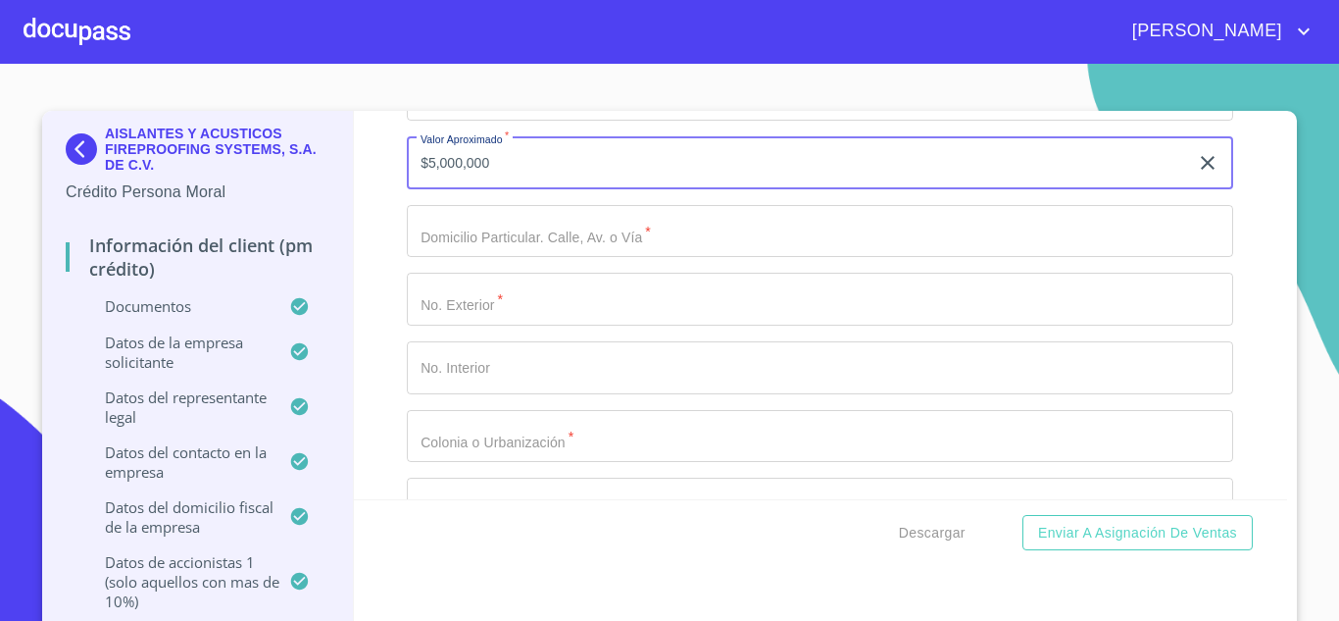
type input "$5,000,000"
click at [597, 229] on input "Documento de identificación representante legal.   *" at bounding box center [820, 231] width 826 height 53
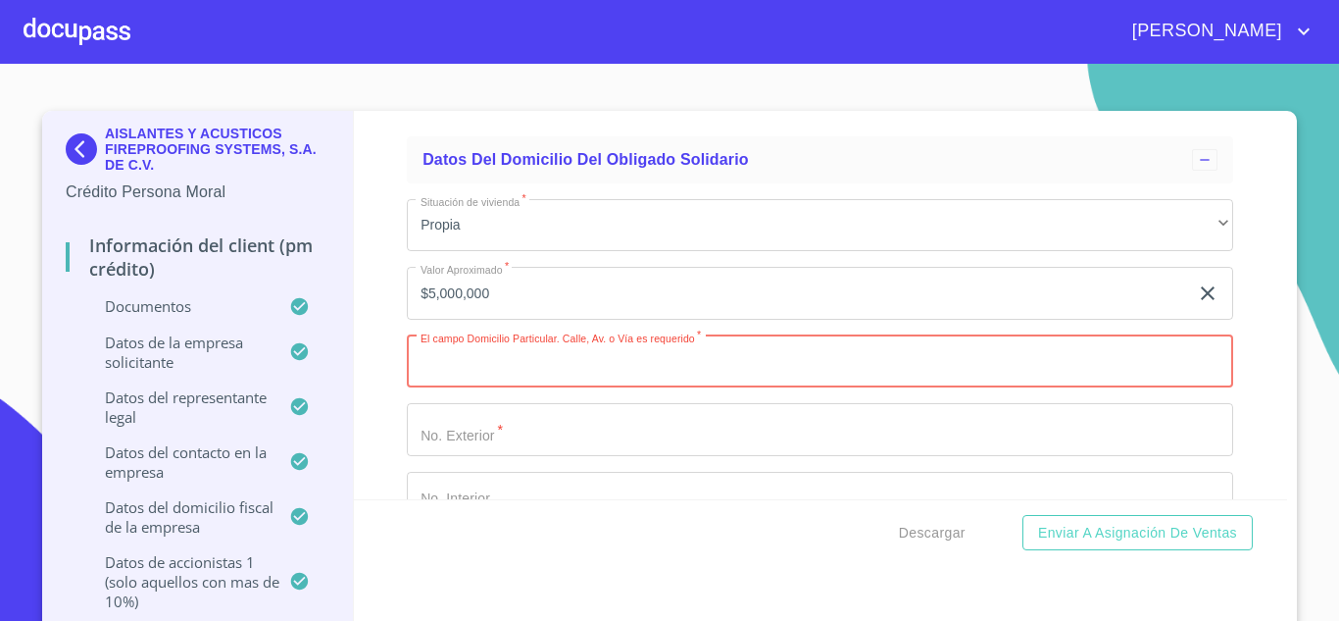
scroll to position [21241, 0]
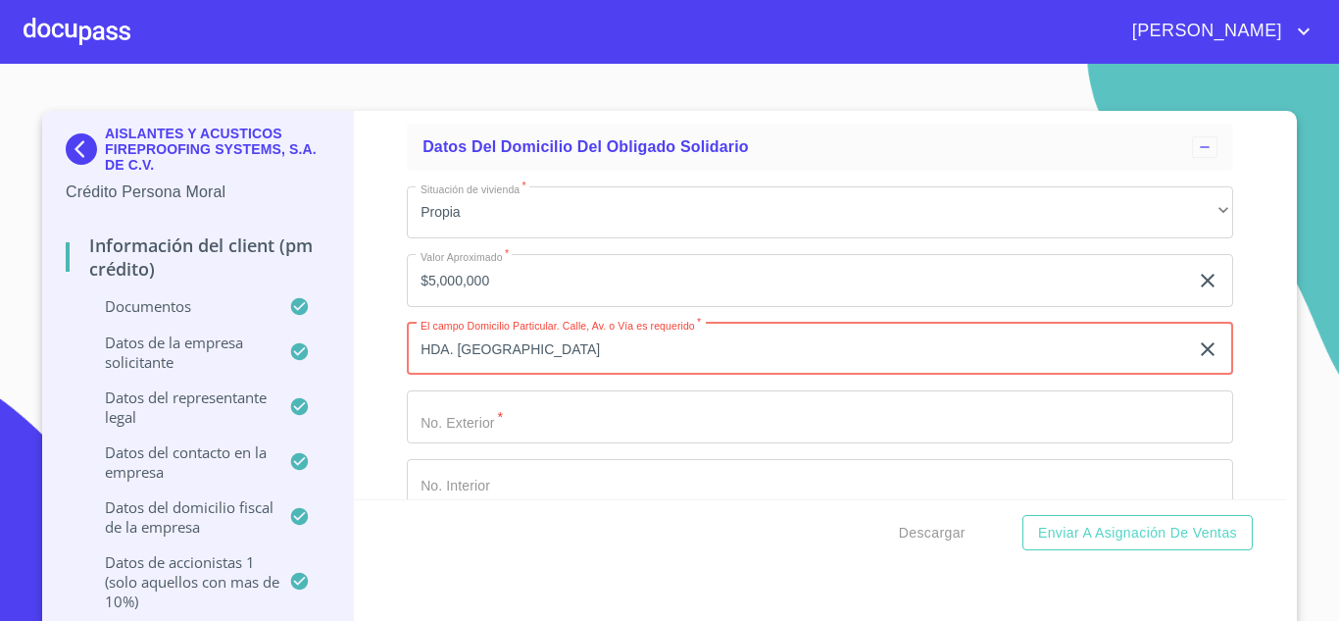
type input "HDA. [GEOGRAPHIC_DATA]"
click at [453, 421] on input "Documento de identificación representante legal.   *" at bounding box center [820, 416] width 826 height 53
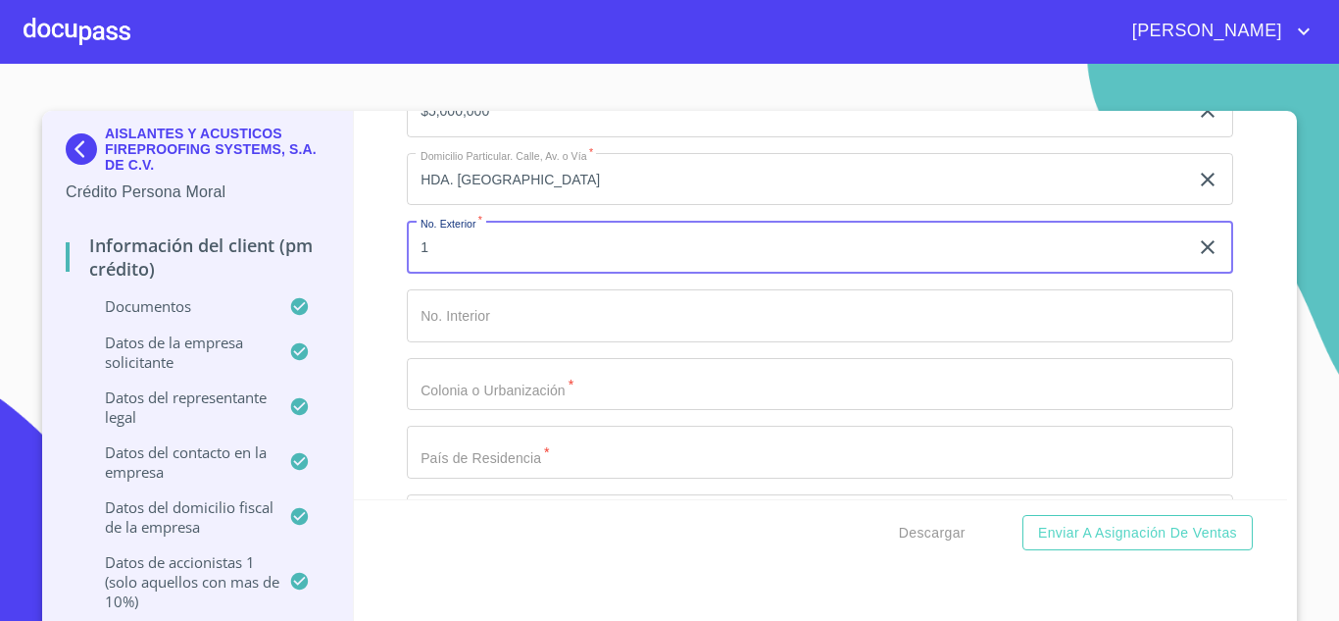
scroll to position [21450, 0]
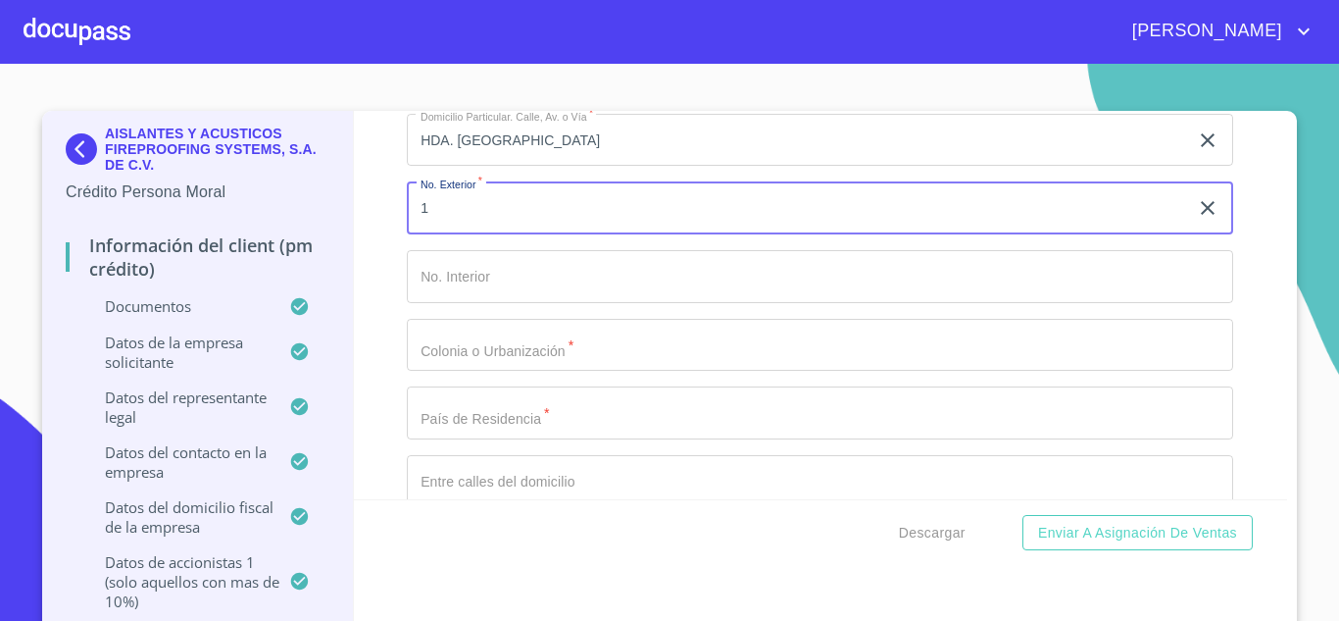
type input "1"
click at [486, 347] on input "Documento de identificación representante legal.   *" at bounding box center [820, 345] width 826 height 53
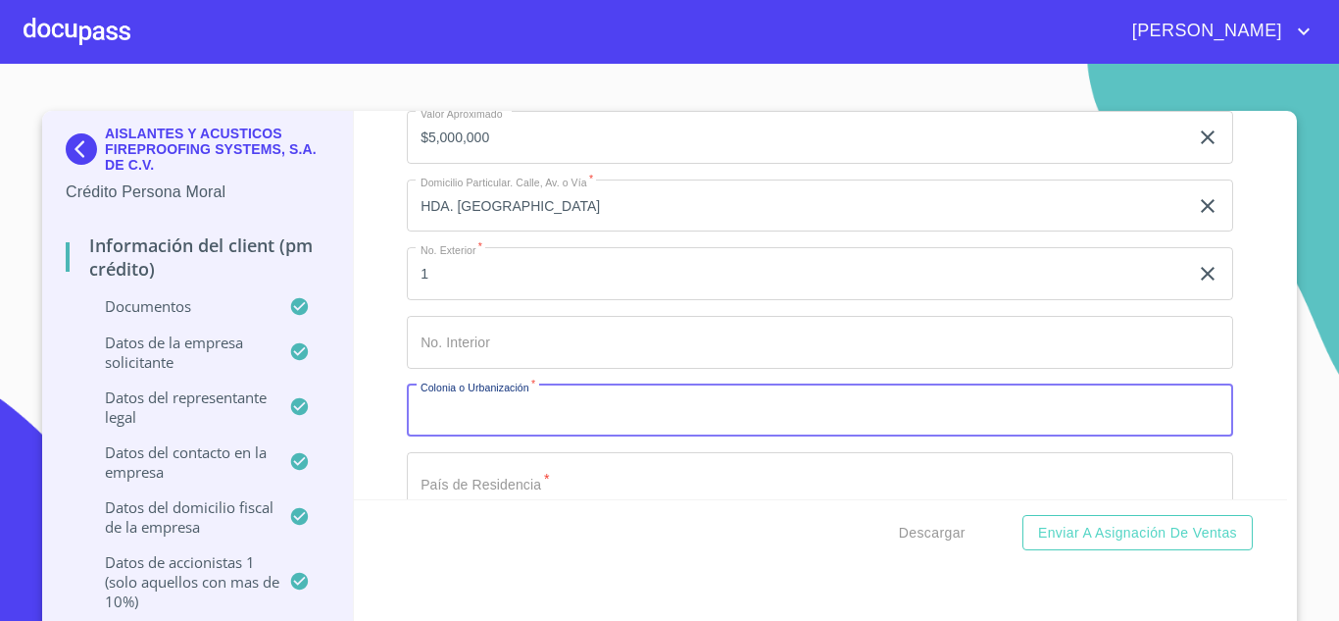
scroll to position [21410, 0]
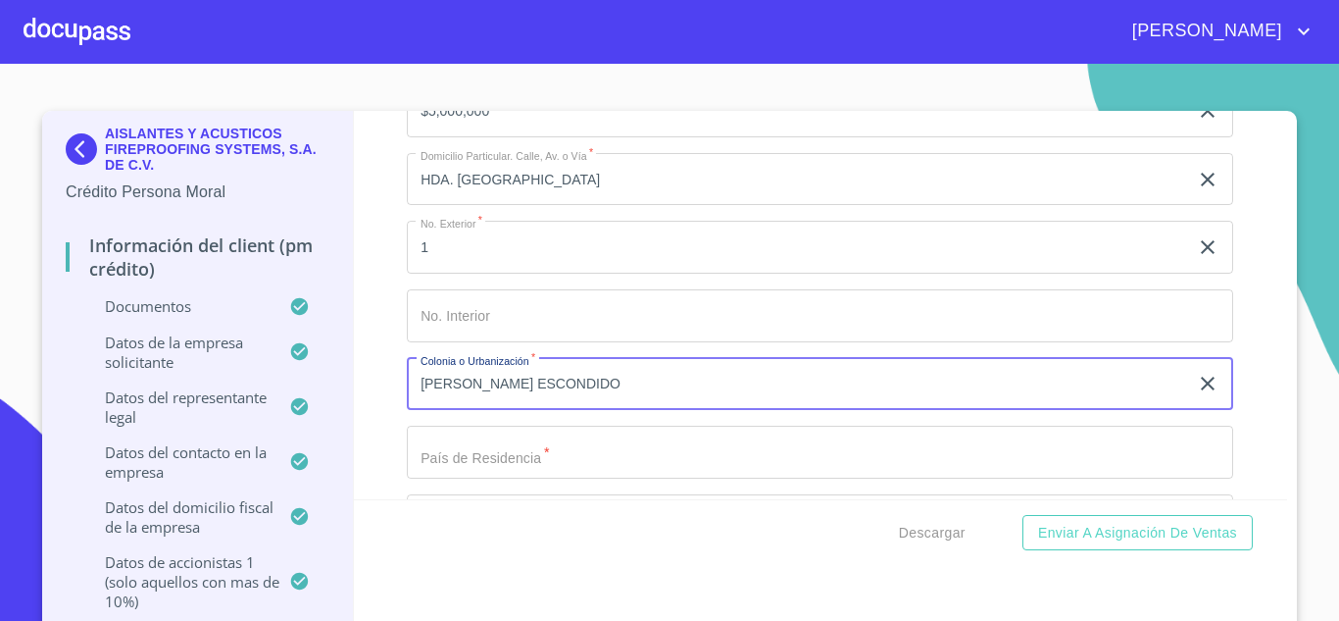
type input "[PERSON_NAME] ESCONDIDO"
click at [571, 470] on input "Documento de identificación representante legal.   *" at bounding box center [820, 451] width 826 height 53
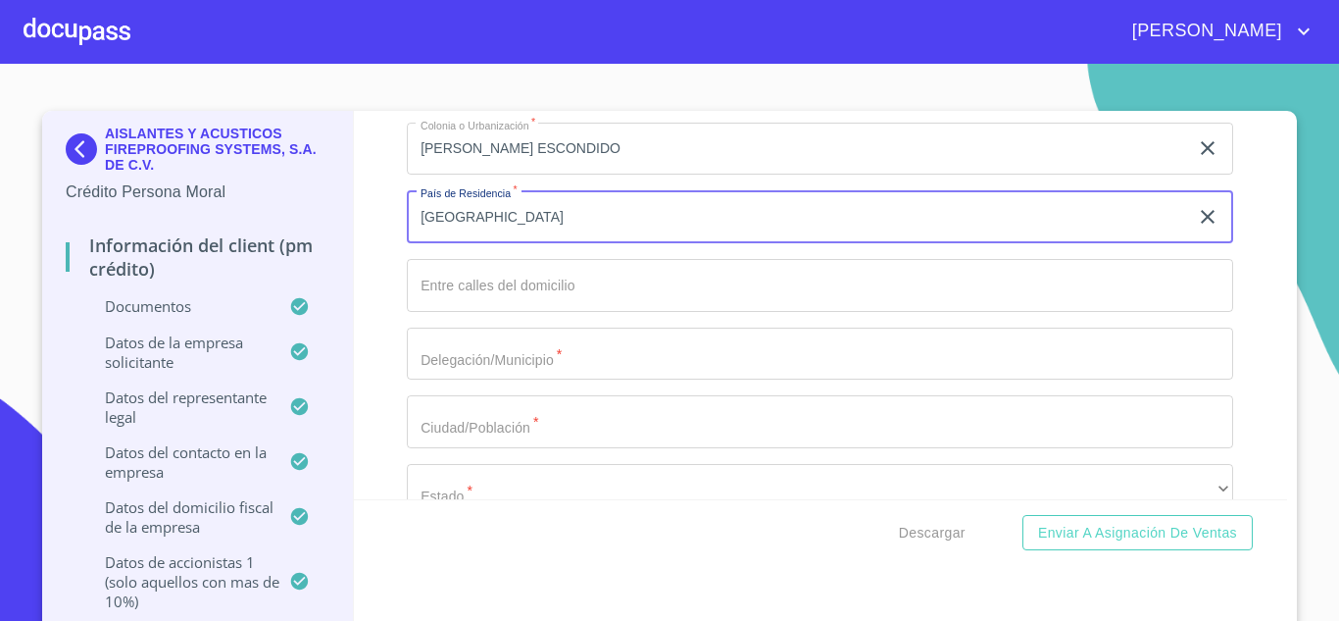
scroll to position [21685, 0]
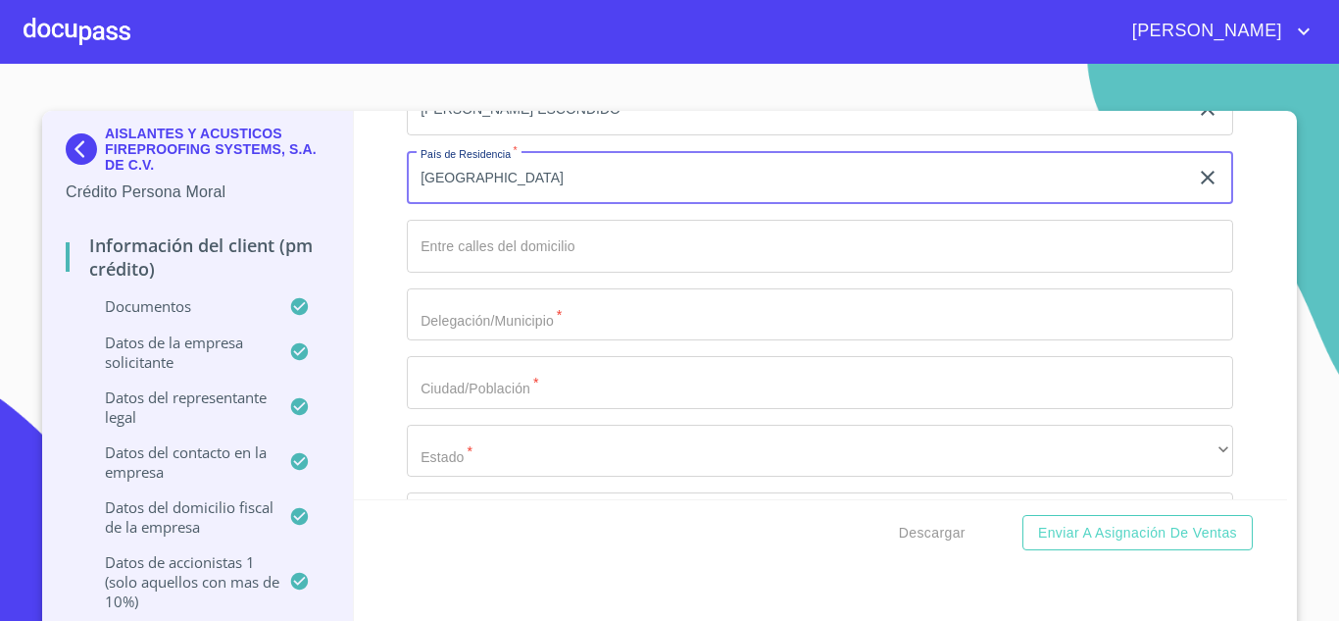
type input "[GEOGRAPHIC_DATA]"
click at [488, 321] on input "Documento de identificación representante legal.   *" at bounding box center [820, 314] width 826 height 53
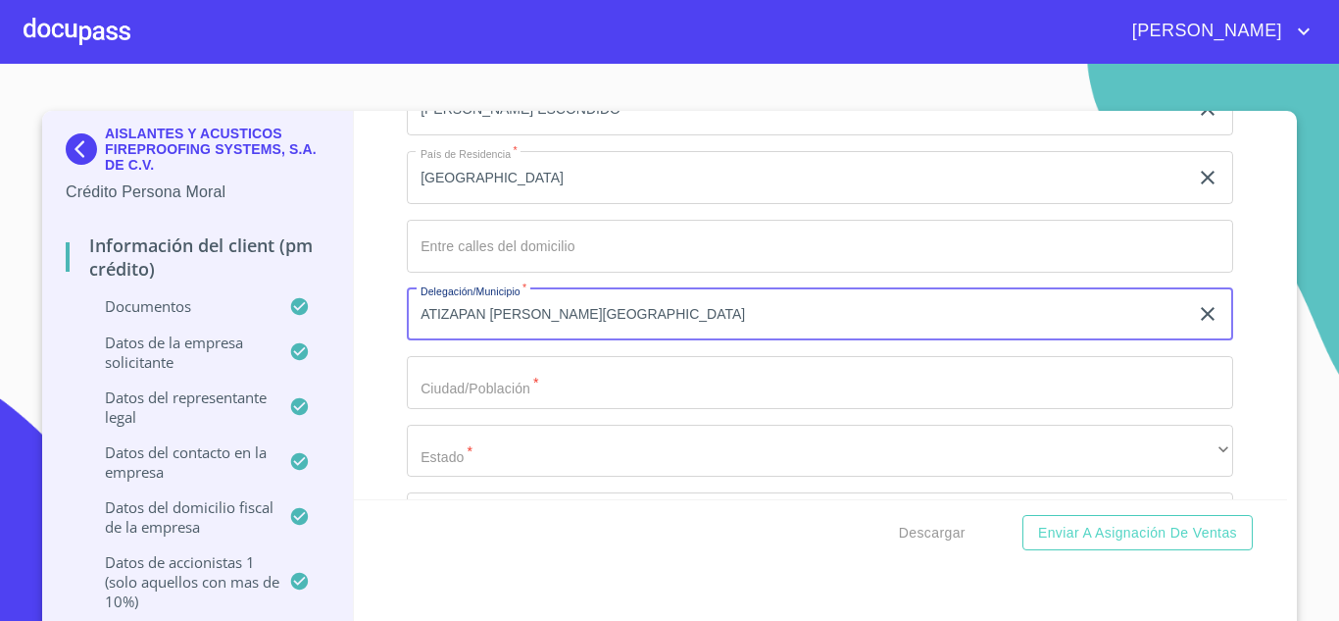
type input "ATIZAPAN [PERSON_NAME][GEOGRAPHIC_DATA]"
click at [451, 377] on input "Documento de identificación representante legal.   *" at bounding box center [820, 382] width 826 height 53
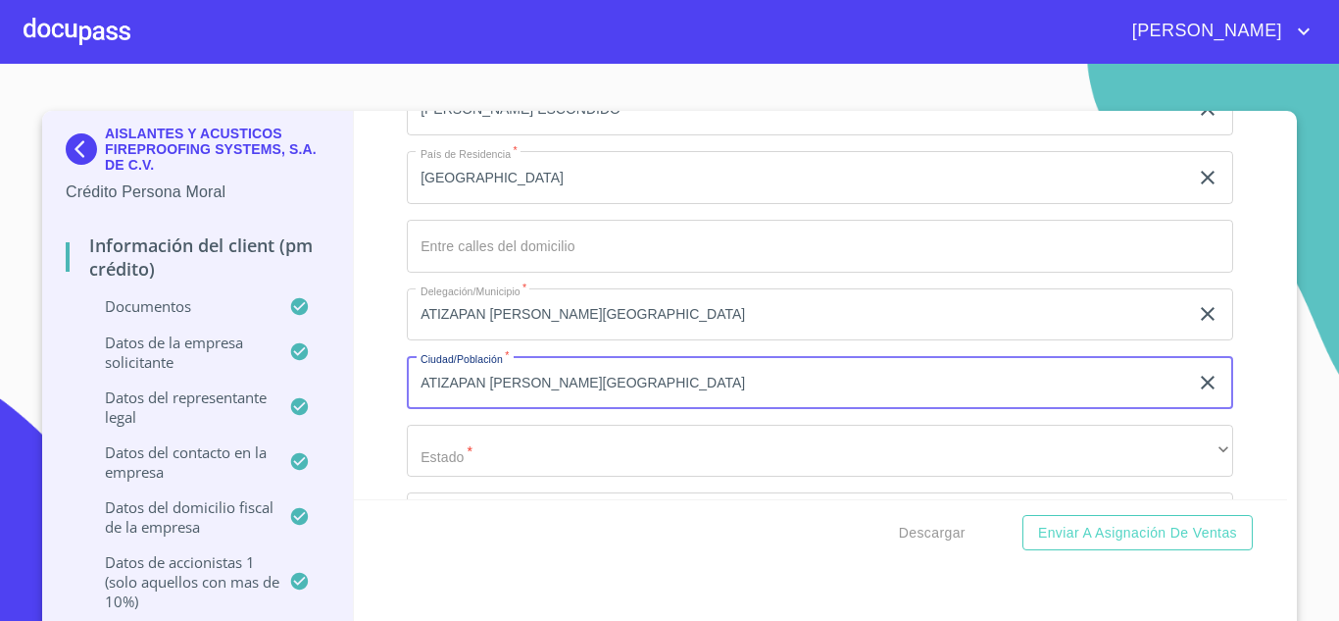
type input "ATIZAPAN [PERSON_NAME][GEOGRAPHIC_DATA]"
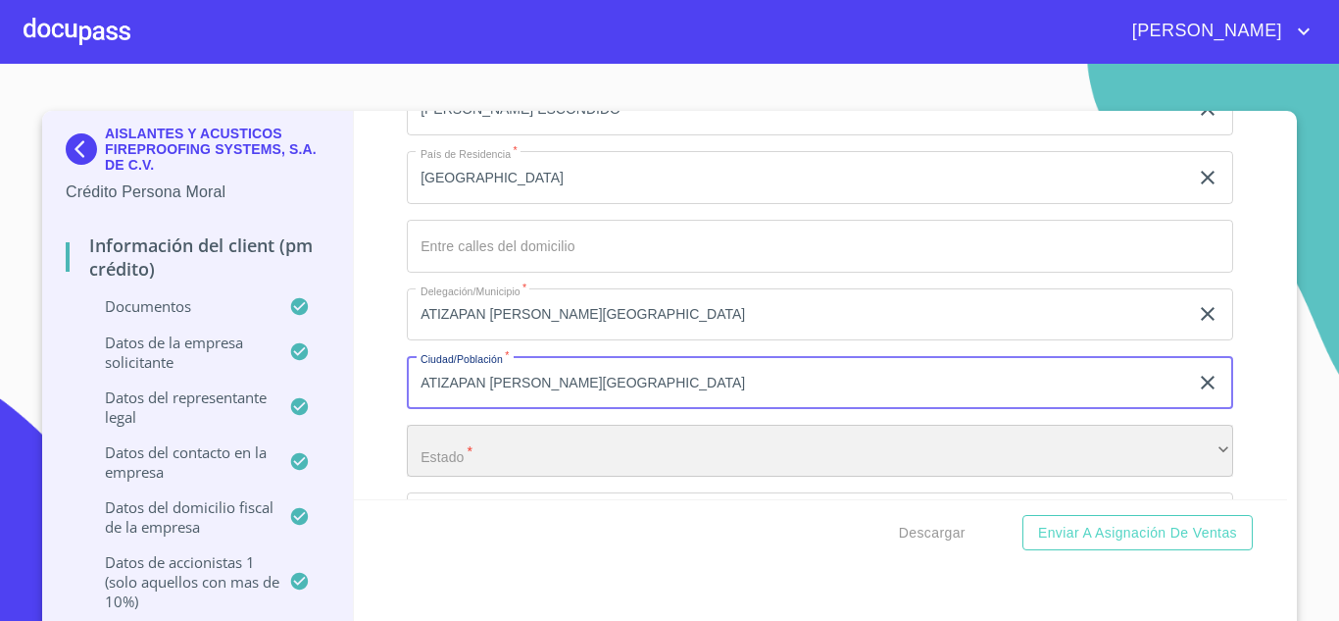
click at [498, 462] on div "​" at bounding box center [820, 450] width 826 height 53
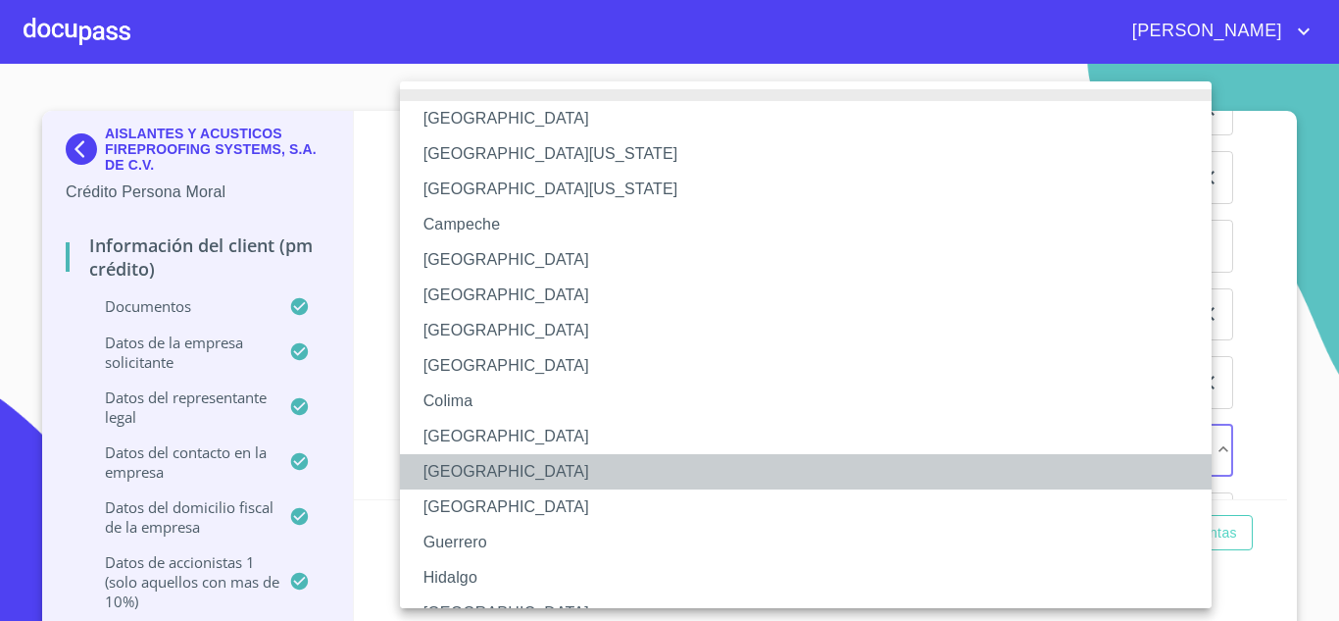
click at [531, 468] on li "[GEOGRAPHIC_DATA]" at bounding box center [813, 471] width 826 height 35
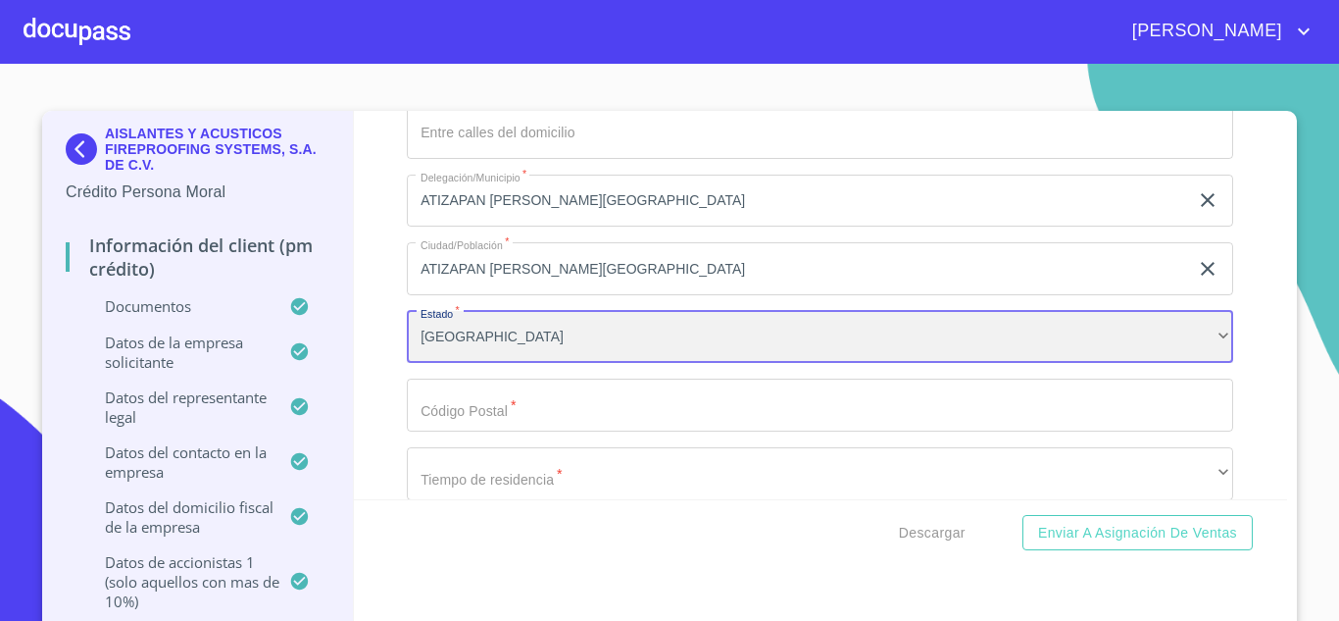
scroll to position [21803, 0]
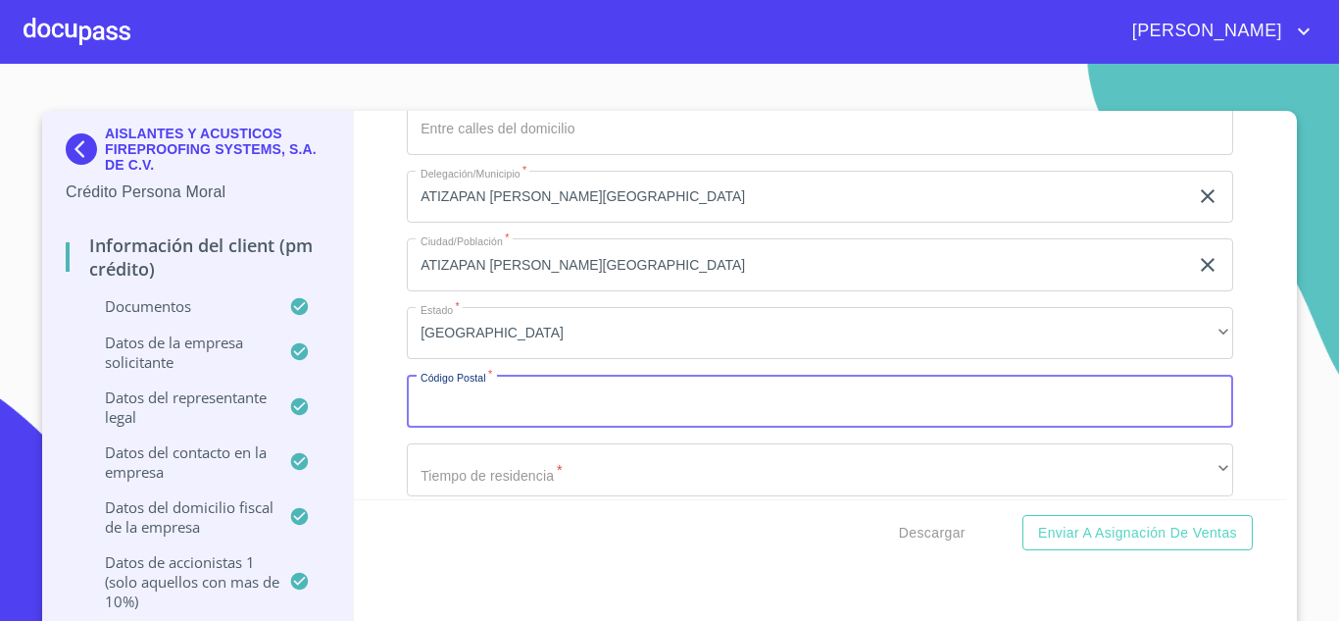
click at [470, 404] on input "Documento de identificación representante legal.   *" at bounding box center [820, 400] width 826 height 53
type input "52937"
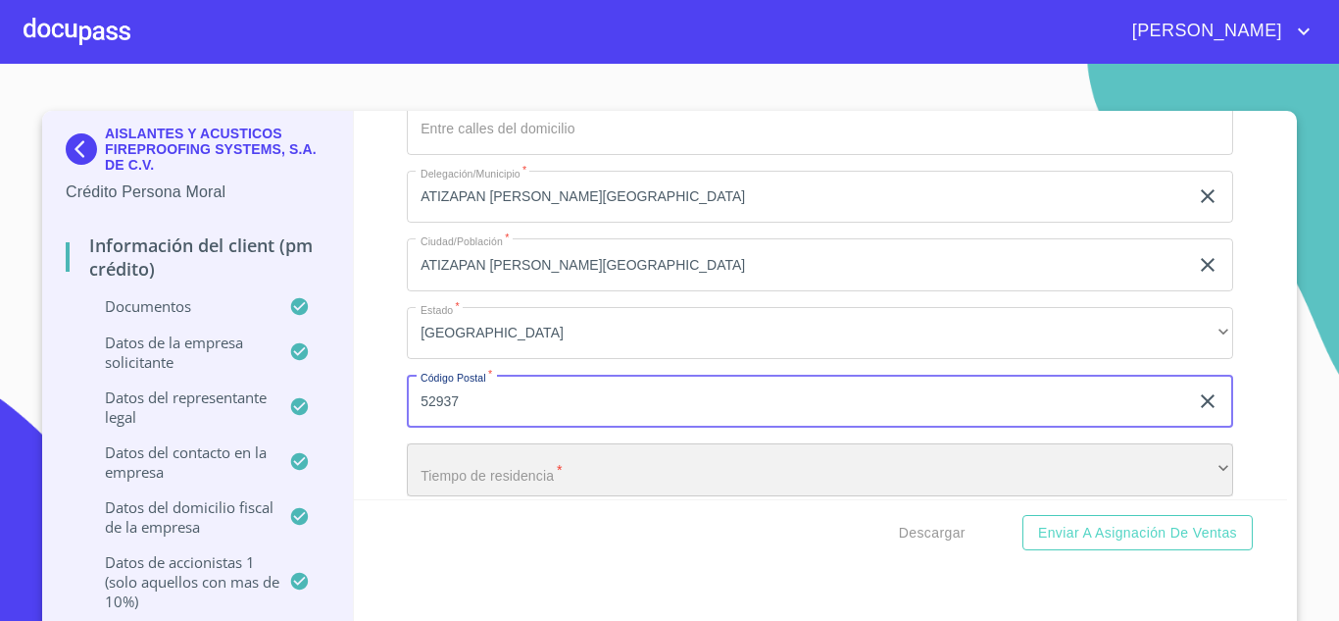
click at [523, 470] on div "​" at bounding box center [820, 469] width 826 height 53
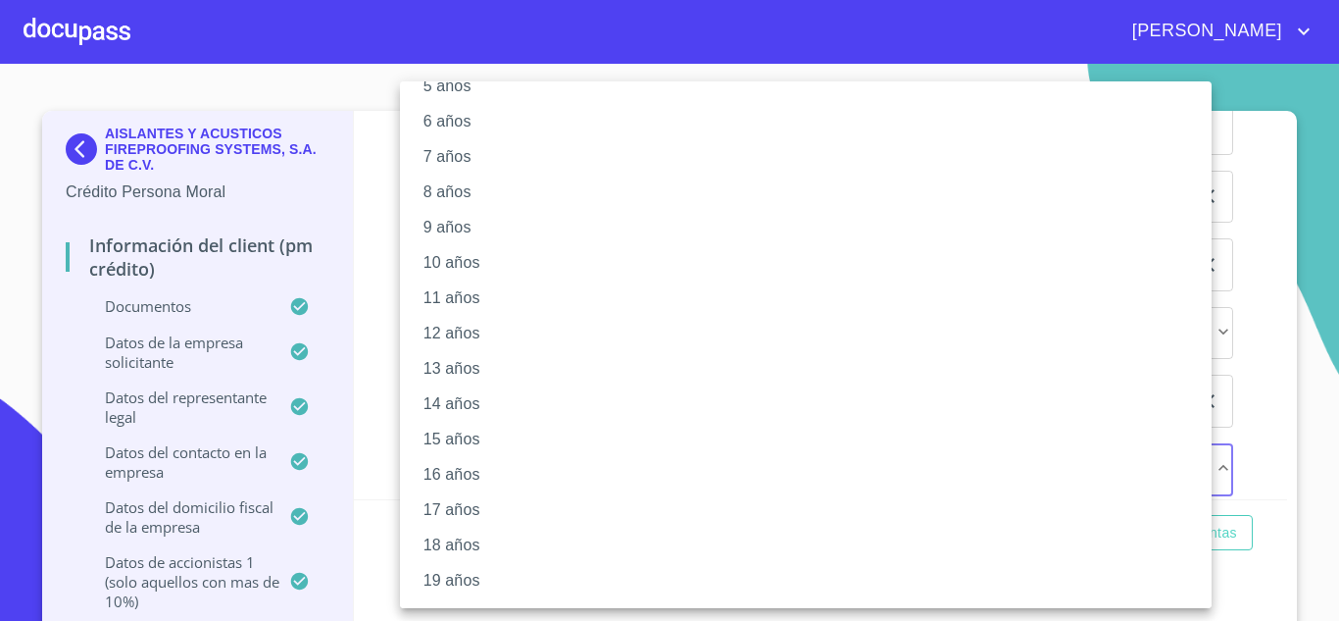
scroll to position [242, 0]
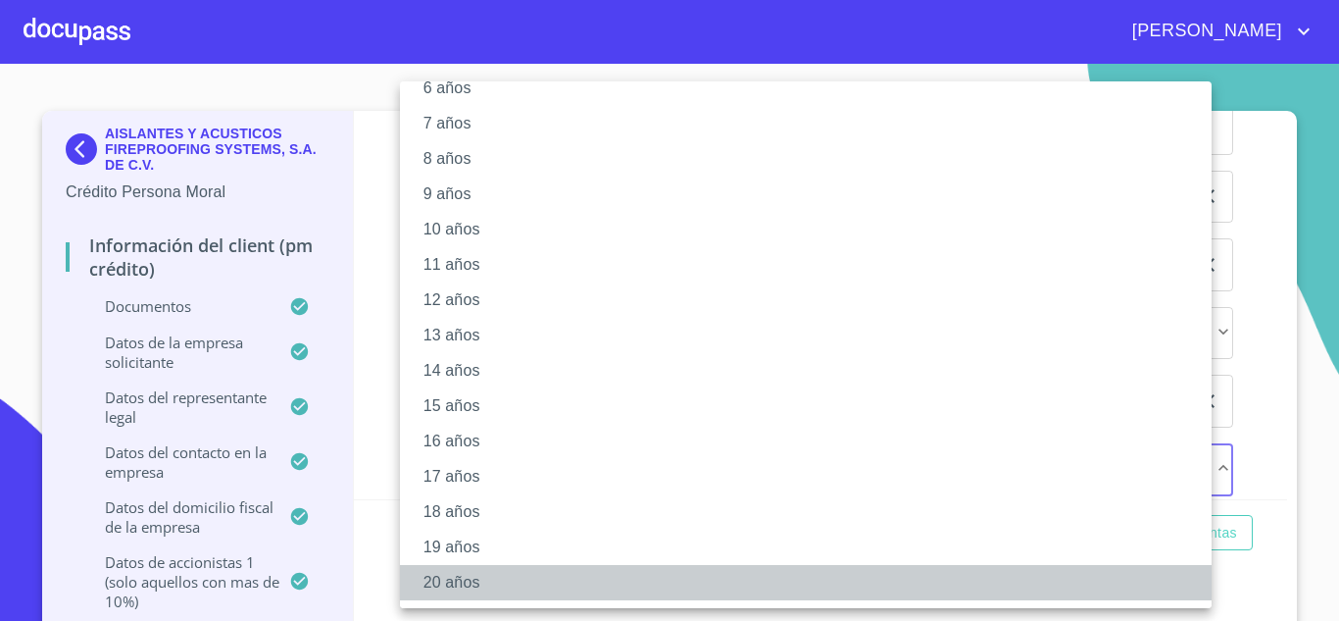
click at [470, 578] on li "20 años" at bounding box center [813, 582] width 826 height 35
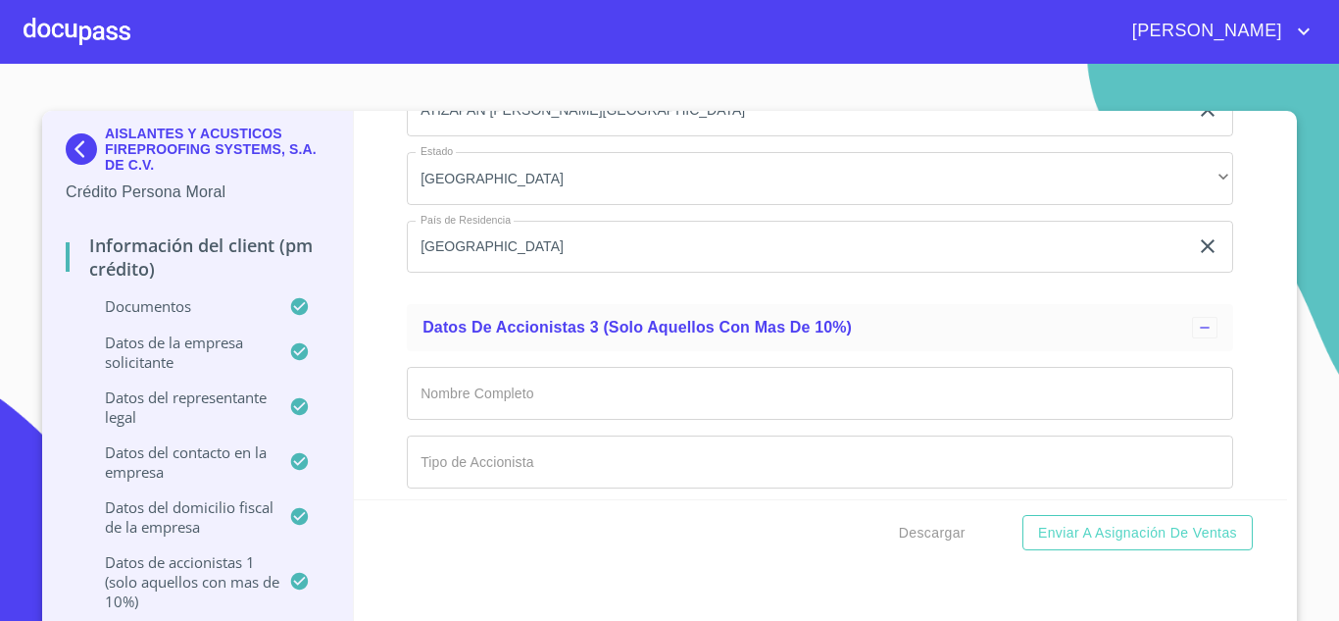
scroll to position [17267, 0]
